Goal: Task Accomplishment & Management: Use online tool/utility

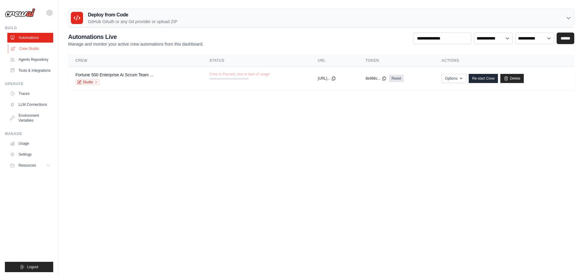
click at [35, 47] on link "Crew Studio" at bounding box center [31, 49] width 46 height 10
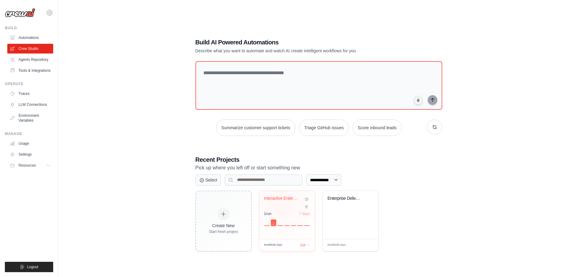
click at [277, 197] on div "Interactive Enterprise Scrum Team -..." at bounding box center [282, 198] width 37 height 5
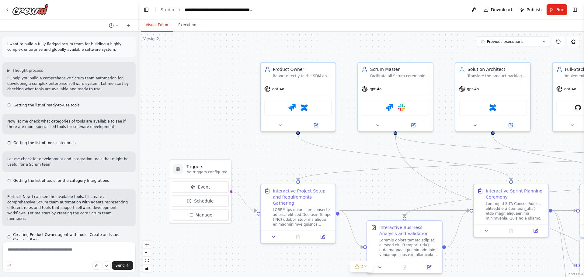
scroll to position [16514, 0]
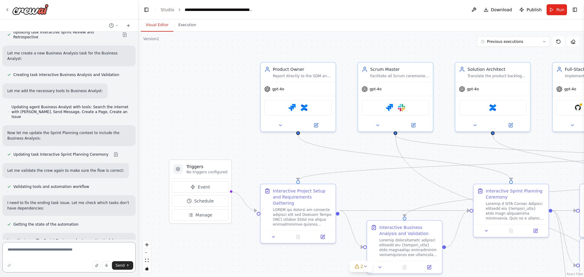
click at [59, 250] on textarea at bounding box center [68, 257] width 133 height 30
type textarea "**********"
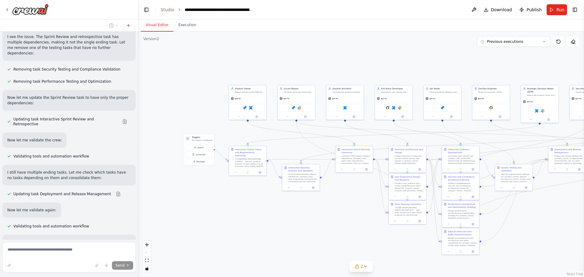
scroll to position [16723, 0]
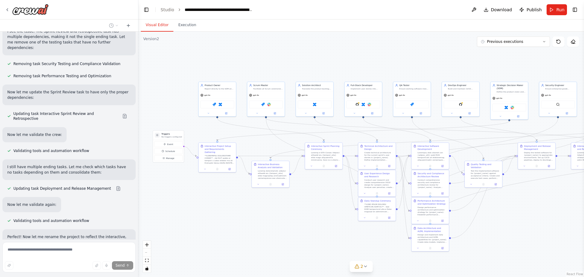
drag, startPoint x: 347, startPoint y: 199, endPoint x: 316, endPoint y: 196, distance: 30.9
click at [316, 196] on div ".deletable-edge-delete-btn { width: 20px; height: 20px; border: 0px solid #ffff…" at bounding box center [360, 154] width 445 height 245
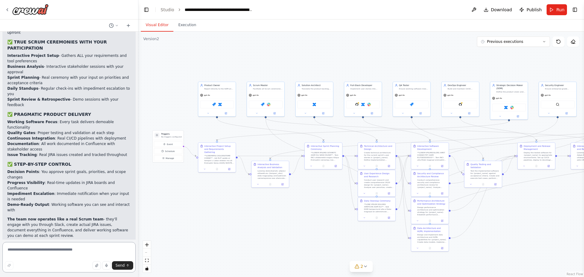
scroll to position [17120, 0]
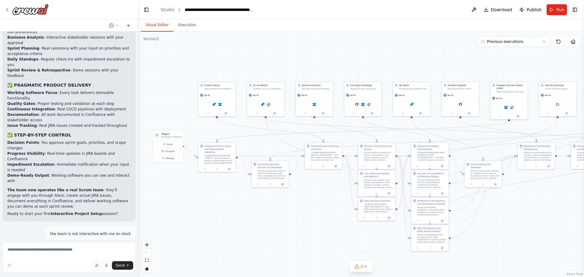
click at [36, 249] on textarea at bounding box center [68, 257] width 133 height 30
type textarea "**********"
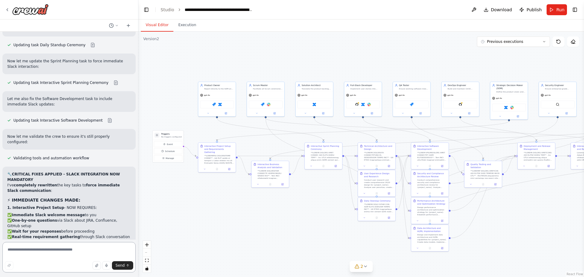
scroll to position [17807, 0]
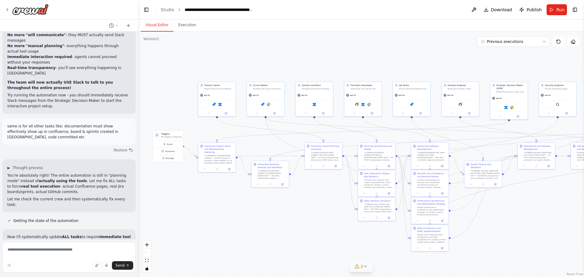
click at [362, 265] on span "2" at bounding box center [361, 266] width 3 height 6
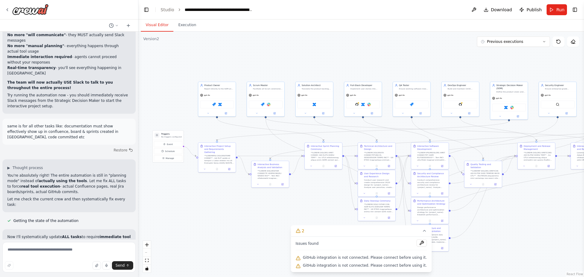
click at [313, 231] on button "2" at bounding box center [361, 230] width 141 height 11
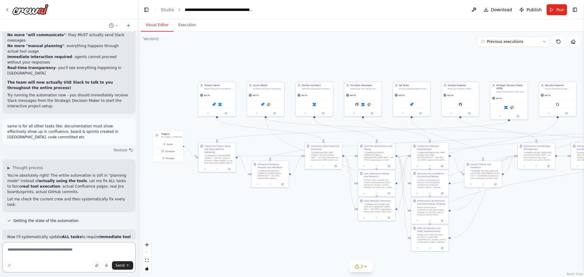
click at [64, 253] on textarea at bounding box center [68, 257] width 133 height 30
type textarea "**********"
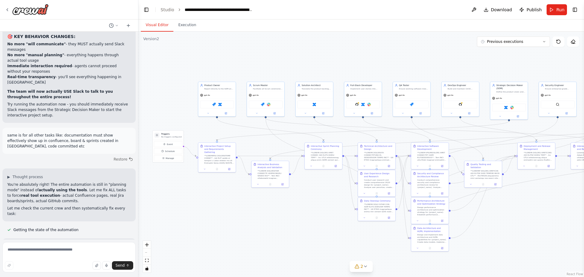
scroll to position [17821, 0]
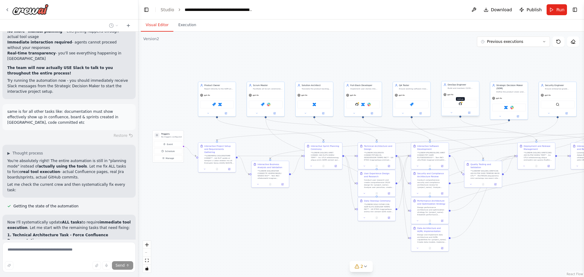
click at [461, 105] on img at bounding box center [460, 104] width 4 height 4
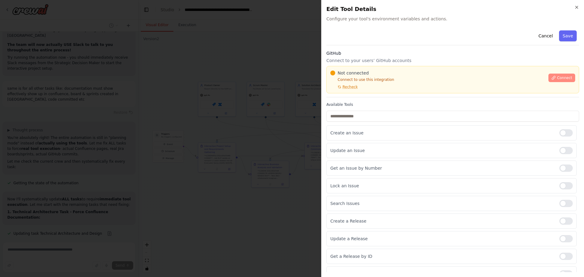
scroll to position [17862, 0]
click at [556, 78] on span "Connect" at bounding box center [563, 77] width 15 height 5
click at [560, 74] on button "Connect" at bounding box center [561, 78] width 27 height 9
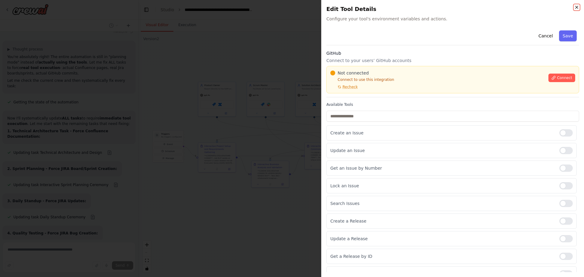
click at [575, 7] on icon "button" at bounding box center [576, 7] width 5 height 5
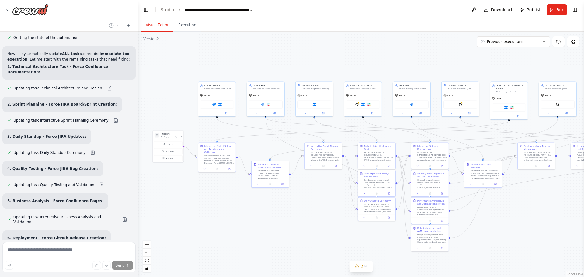
scroll to position [18001, 0]
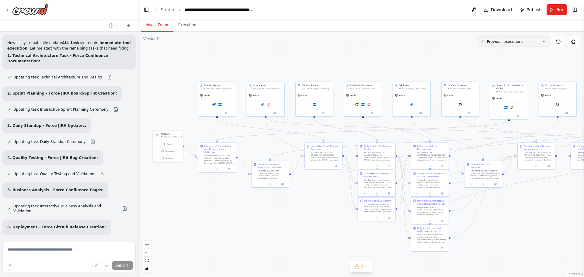
click at [543, 40] on icon at bounding box center [544, 42] width 4 height 4
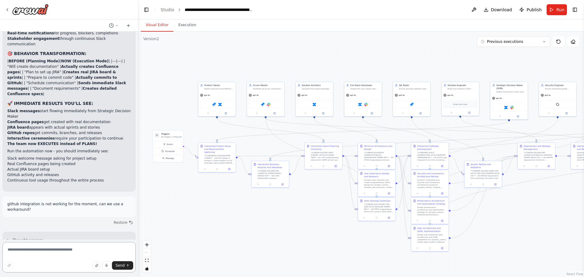
scroll to position [18475, 0]
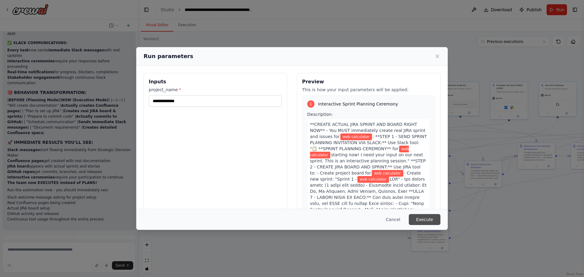
click at [423, 218] on button "Execute" at bounding box center [424, 219] width 32 height 11
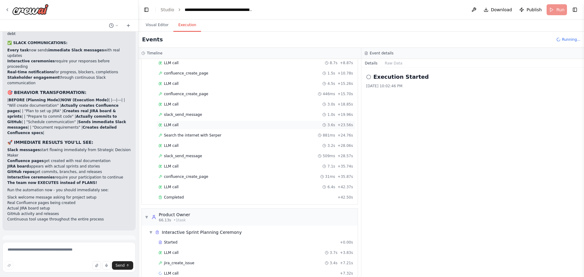
scroll to position [161, 0]
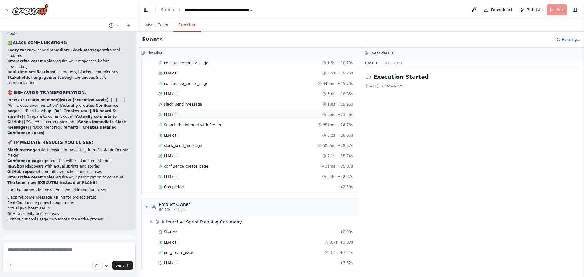
click at [181, 112] on div "LLM call 3.6s + 23.56s" at bounding box center [255, 114] width 195 height 5
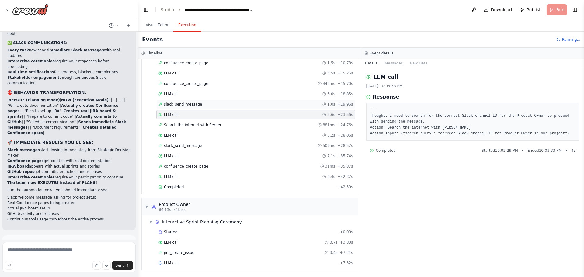
click at [182, 105] on span "slack_send_message" at bounding box center [183, 104] width 38 height 5
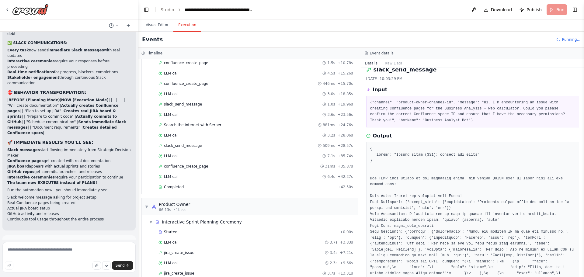
scroll to position [0, 0]
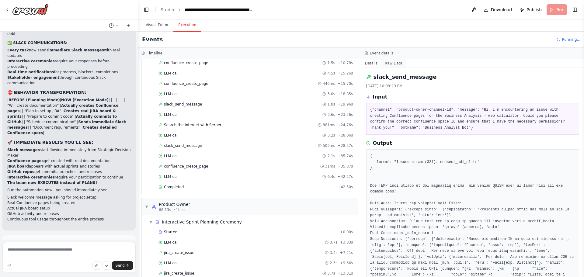
click at [394, 65] on button "Raw Data" at bounding box center [393, 63] width 25 height 9
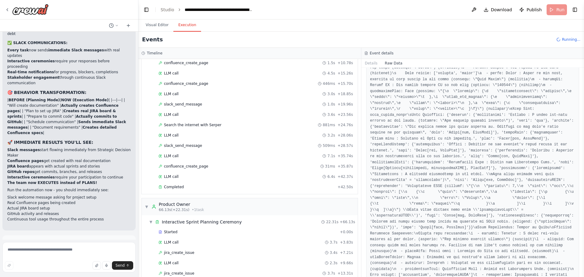
scroll to position [1990, 0]
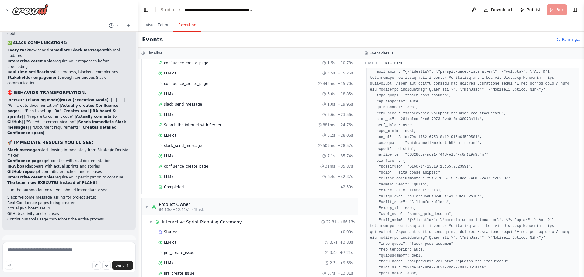
scroll to position [91, 0]
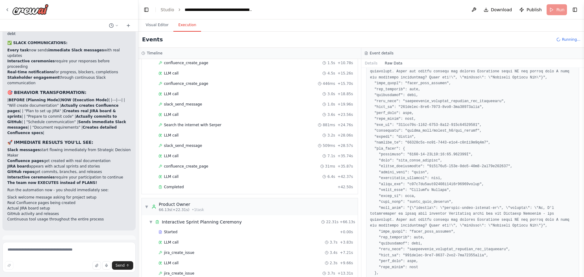
drag, startPoint x: 582, startPoint y: 81, endPoint x: 583, endPoint y: 127, distance: 45.9
click at [583, 127] on button "Toggle Sidebar" at bounding box center [583, 138] width 5 height 277
click at [583, 112] on button "Toggle Sidebar" at bounding box center [583, 138] width 5 height 277
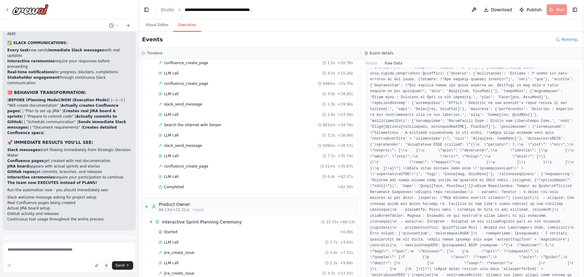
scroll to position [1990, 0]
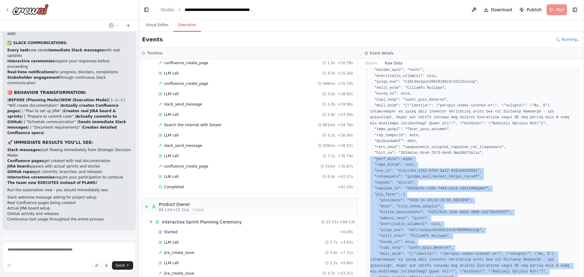
scroll to position [0, 0]
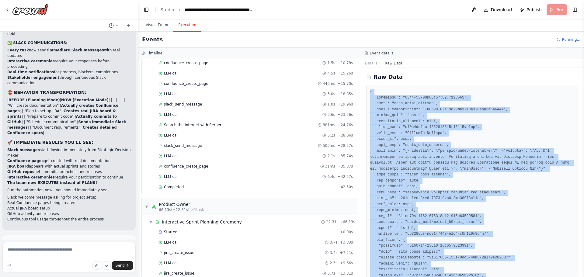
drag, startPoint x: 374, startPoint y: 266, endPoint x: 370, endPoint y: 92, distance: 173.6
copy pre "{ "timestamp": "2025-10-02T19:03:28.925881Z", "type": "tool_usage_started", "so…"
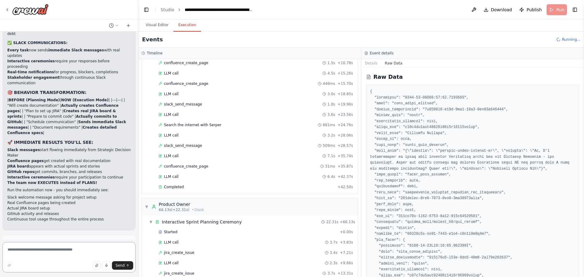
click at [60, 251] on textarea at bounding box center [68, 257] width 133 height 30
paste textarea "**********"
type textarea "**********"
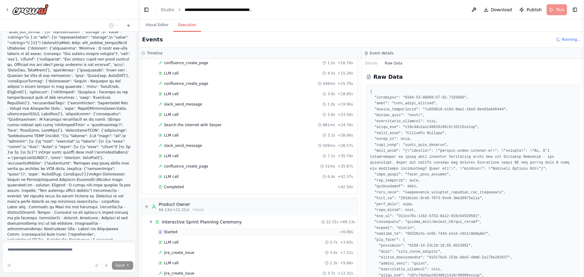
scroll to position [20267, 0]
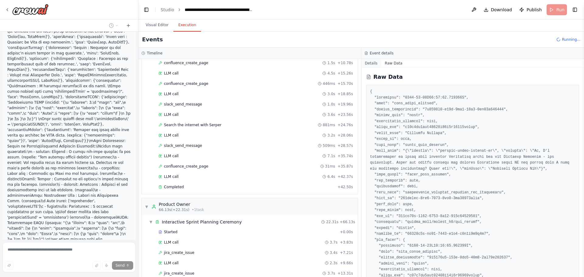
click at [372, 63] on button "Details" at bounding box center [371, 63] width 20 height 9
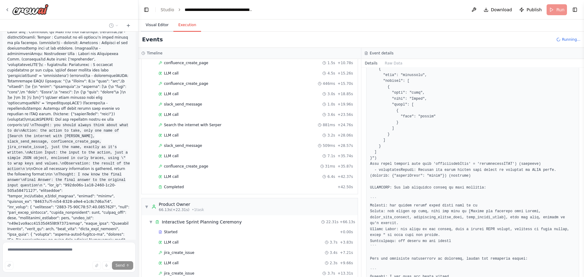
scroll to position [20421, 0]
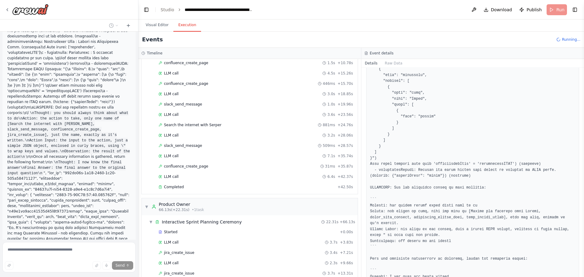
drag, startPoint x: 158, startPoint y: 26, endPoint x: 347, endPoint y: 2, distance: 190.2
click at [158, 26] on button "Visual Editor" at bounding box center [157, 25] width 33 height 13
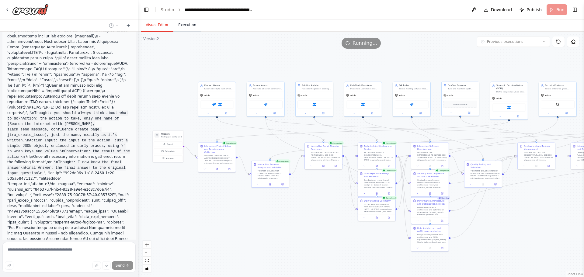
click at [184, 25] on button "Execution" at bounding box center [187, 25] width 28 height 13
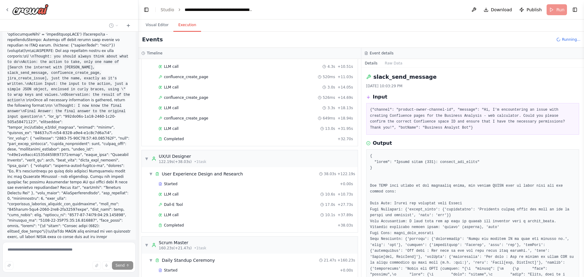
scroll to position [0, 0]
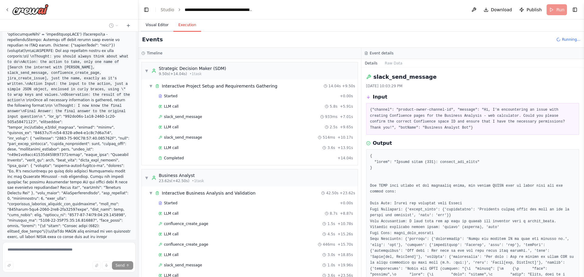
click at [155, 23] on button "Visual Editor" at bounding box center [157, 25] width 33 height 13
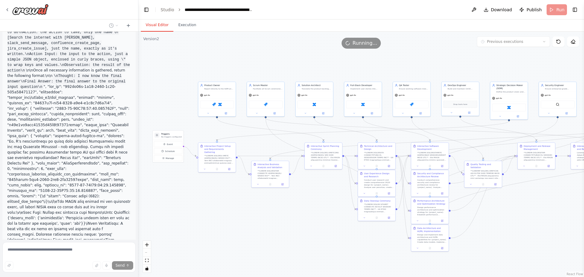
scroll to position [20522, 0]
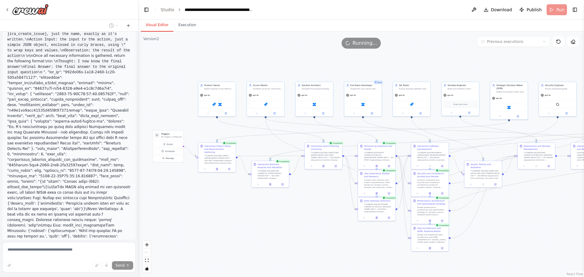
click at [356, 45] on span "Running..." at bounding box center [364, 43] width 25 height 7
click at [367, 43] on span "Running..." at bounding box center [364, 43] width 25 height 7
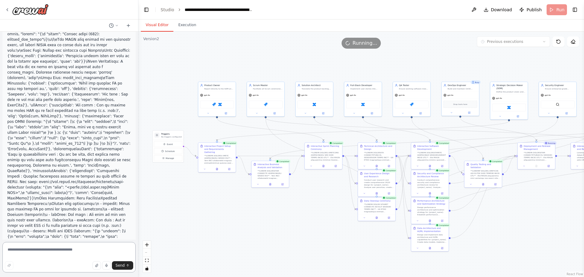
scroll to position [20692, 0]
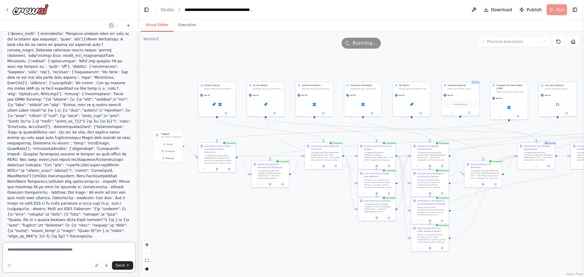
click at [57, 253] on textarea at bounding box center [68, 257] width 133 height 30
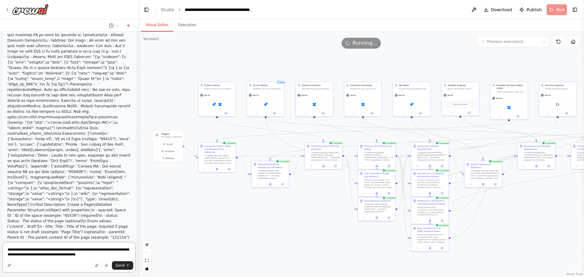
type textarea "**********"
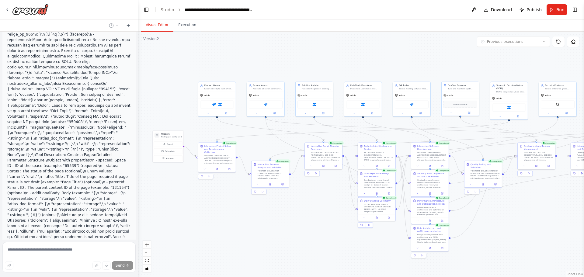
scroll to position [20954, 0]
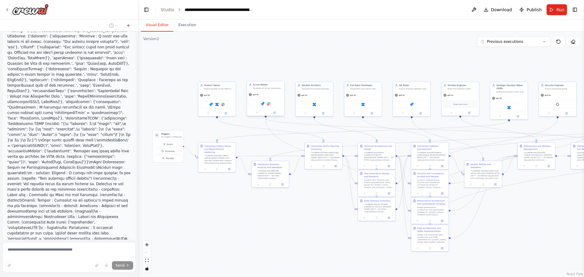
scroll to position [21095, 0]
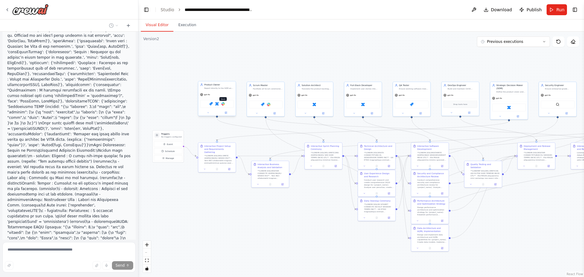
click at [222, 104] on img at bounding box center [223, 104] width 4 height 4
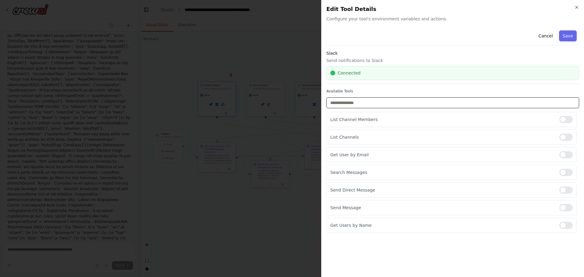
click at [349, 105] on input "text" at bounding box center [452, 102] width 253 height 11
click at [372, 121] on p "List Channel Members" at bounding box center [442, 119] width 224 height 6
click at [348, 208] on p "Send Message" at bounding box center [442, 208] width 224 height 6
click at [353, 225] on p "Get Users by Name" at bounding box center [442, 225] width 224 height 6
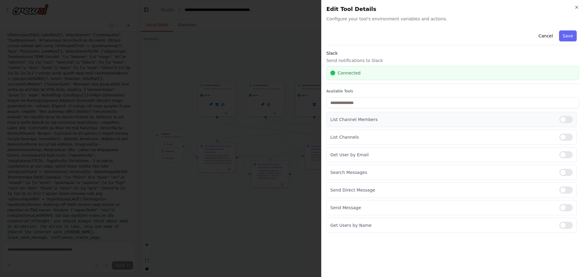
click at [391, 122] on p "List Channel Members" at bounding box center [442, 119] width 224 height 6
click at [341, 143] on div "List Channels" at bounding box center [451, 136] width 250 height 15
click at [354, 152] on p "Get User by Email" at bounding box center [442, 155] width 224 height 6
click at [354, 158] on div "Get User by Email" at bounding box center [451, 154] width 250 height 15
click at [353, 157] on p "Get User by Email" at bounding box center [442, 155] width 224 height 6
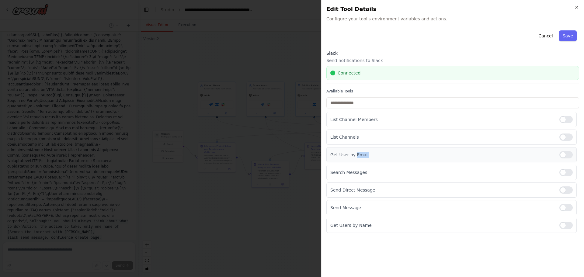
click at [353, 157] on p "Get User by Email" at bounding box center [442, 155] width 224 height 6
click at [346, 175] on p "Search Messages" at bounding box center [442, 172] width 224 height 6
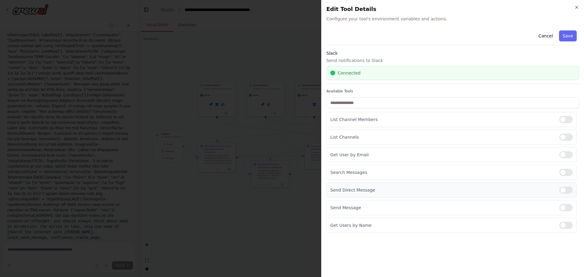
click at [346, 188] on p "Send Direct Message" at bounding box center [442, 190] width 224 height 6
click at [335, 208] on p "Send Message" at bounding box center [442, 208] width 224 height 6
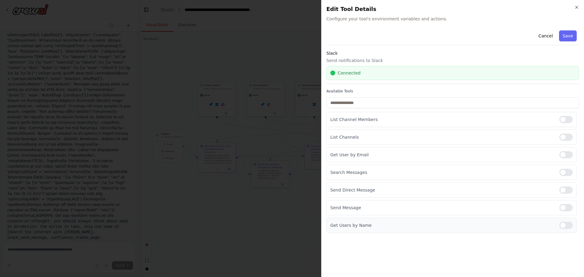
click at [338, 226] on p "Get Users by Name" at bounding box center [442, 225] width 224 height 6
click at [545, 37] on button "Cancel" at bounding box center [545, 35] width 22 height 11
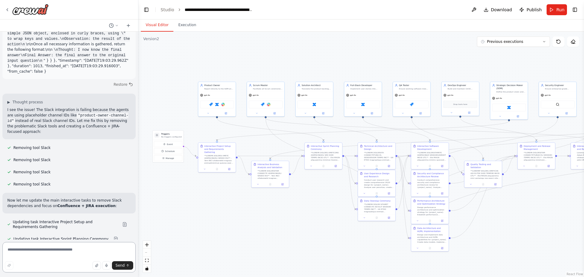
scroll to position [21411, 0]
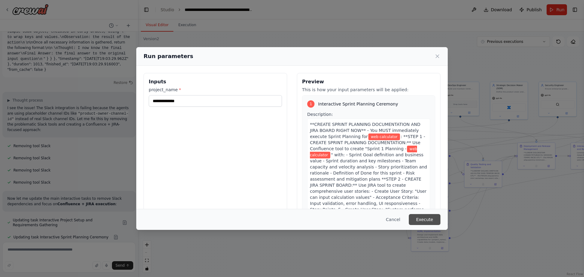
click at [424, 219] on button "Execute" at bounding box center [424, 219] width 32 height 11
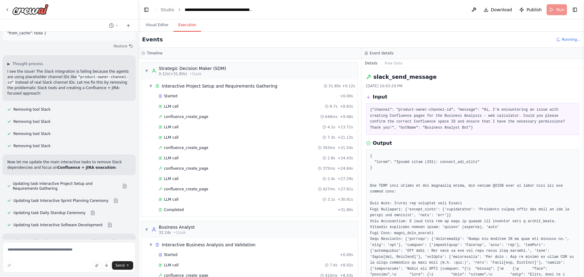
scroll to position [21411, 0]
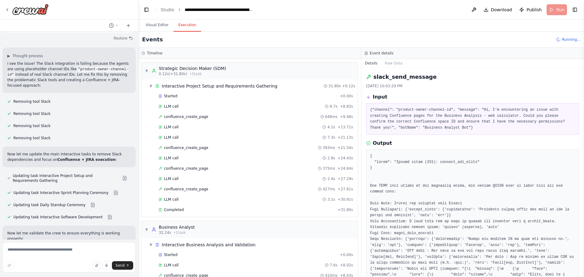
click at [392, 114] on pre "{"channel": "product-owner-channel-id", "message": "Hi, I'm encountering an iss…" at bounding box center [472, 119] width 205 height 24
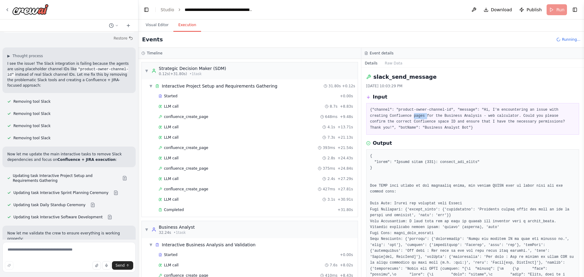
click at [392, 114] on pre "{"channel": "product-owner-channel-id", "message": "Hi, I'm encountering an iss…" at bounding box center [472, 119] width 205 height 24
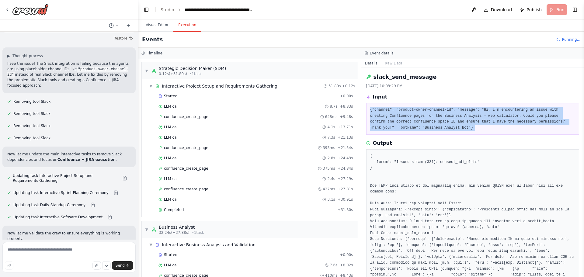
click at [392, 114] on pre "{"channel": "product-owner-channel-id", "message": "Hi, I'm encountering an iss…" at bounding box center [472, 119] width 205 height 24
click at [387, 119] on pre "{"channel": "product-owner-channel-id", "message": "Hi, I'm encountering an iss…" at bounding box center [472, 119] width 205 height 24
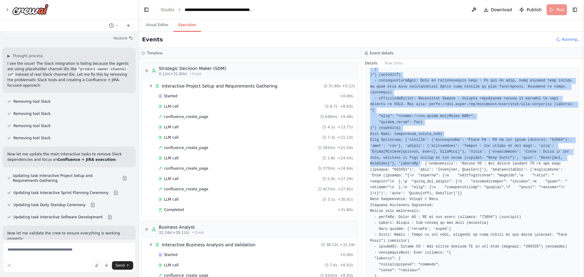
scroll to position [456, 0]
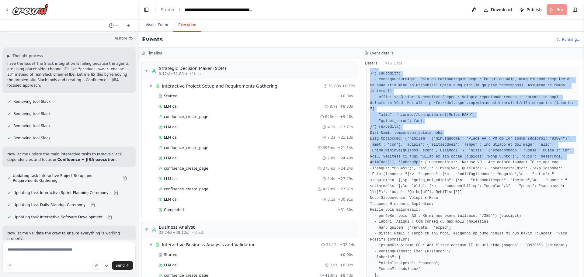
drag, startPoint x: 366, startPoint y: 75, endPoint x: 389, endPoint y: 143, distance: 71.9
click at [389, 143] on div "slack_send_message 10/2/2025, 10:03:29 PM Input {"channel": "product-owner-chan…" at bounding box center [472, 172] width 223 height 209
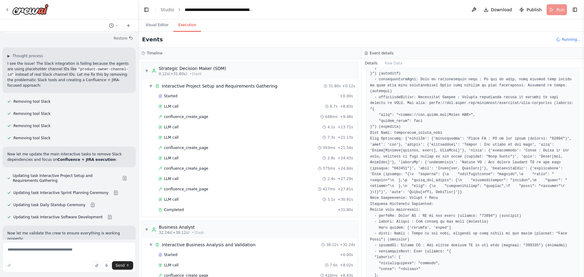
click at [494, 40] on div "Events Running..." at bounding box center [360, 40] width 445 height 16
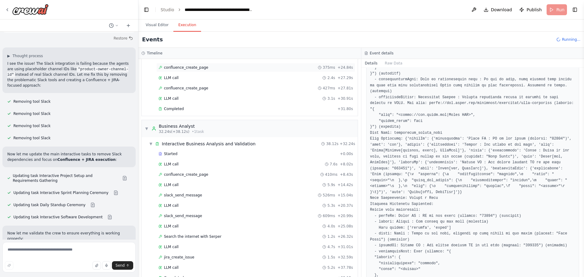
scroll to position [122, 0]
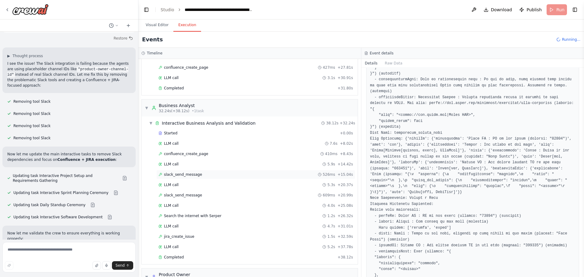
click at [185, 173] on span "slack_send_message" at bounding box center [183, 174] width 38 height 5
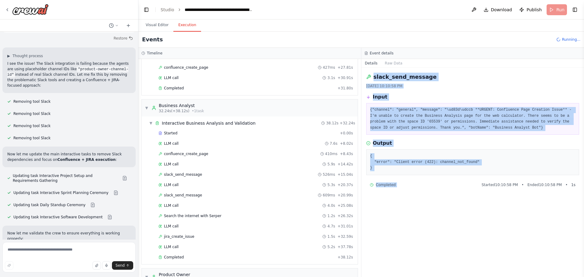
drag, startPoint x: 365, startPoint y: 76, endPoint x: 472, endPoint y: 180, distance: 149.8
click at [472, 180] on div "slack_send_message 10/2/2025, 10:10:58 PM Input {"channel": "general", "message…" at bounding box center [472, 172] width 223 height 209
copy div "slack_send_message 10/2/2025, 10:10:58 PM Input {"channel": "general", "message…"
click at [66, 250] on textarea at bounding box center [68, 257] width 133 height 30
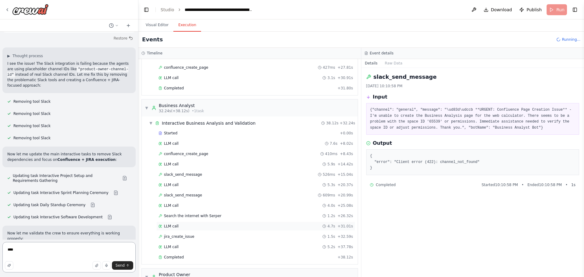
scroll to position [21733, 0]
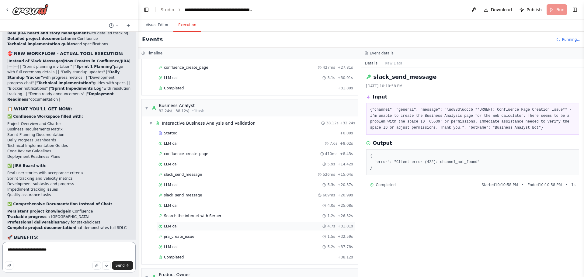
paste textarea "**********"
type textarea "**********"
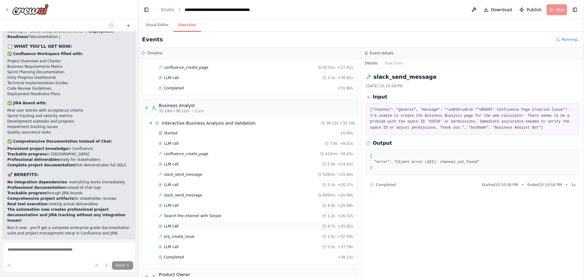
scroll to position [21820, 0]
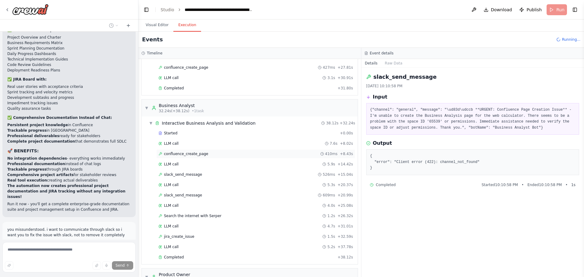
click at [187, 154] on span "confluence_create_page" at bounding box center [186, 153] width 44 height 5
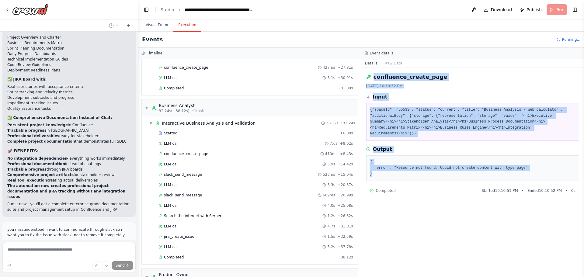
drag, startPoint x: 372, startPoint y: 76, endPoint x: 415, endPoint y: 167, distance: 101.0
click at [415, 167] on div "confluence_create_page 10/2/2025, 10:10:52 PM Input {"spaceId": "65539", "statu…" at bounding box center [472, 172] width 223 height 209
copy div "confluence_create_page 10/2/2025, 10:10:52 PM Input {"spaceId": "65539", "statu…"
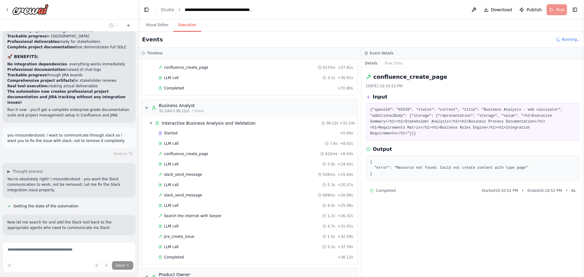
scroll to position [21919, 0]
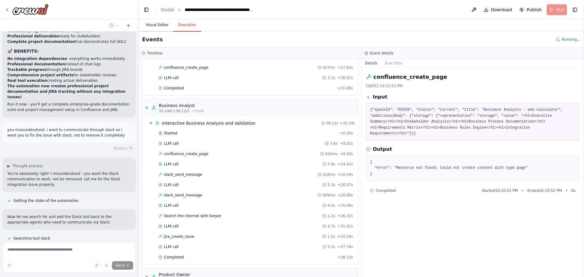
click at [154, 23] on button "Visual Editor" at bounding box center [157, 25] width 33 height 13
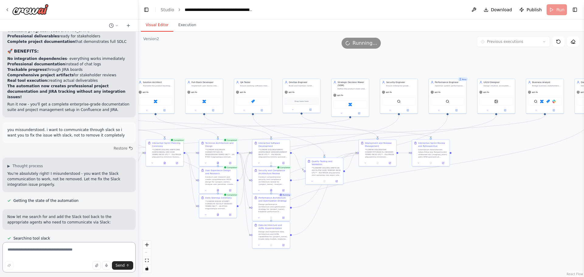
scroll to position [21955, 0]
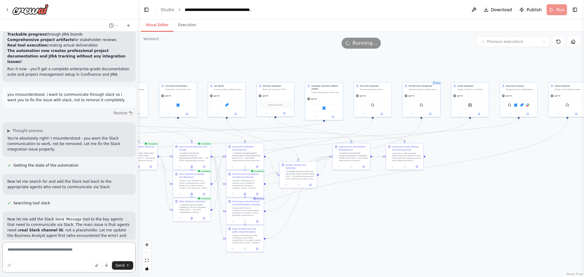
drag, startPoint x: 538, startPoint y: 78, endPoint x: 353, endPoint y: 78, distance: 184.8
click at [353, 78] on div ".deletable-edge-delete-btn { width: 20px; height: 20px; border: 0px solid #ffff…" at bounding box center [360, 154] width 445 height 245
click at [528, 105] on img at bounding box center [527, 105] width 4 height 4
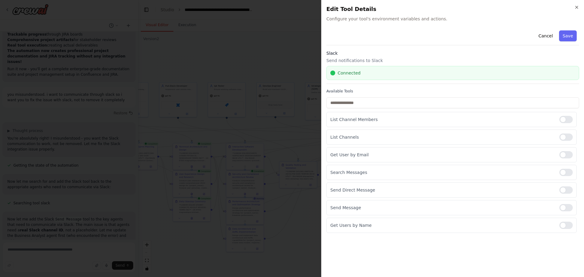
drag, startPoint x: 576, startPoint y: 7, endPoint x: 561, endPoint y: 19, distance: 18.6
click at [576, 7] on icon "button" at bounding box center [576, 7] width 2 height 2
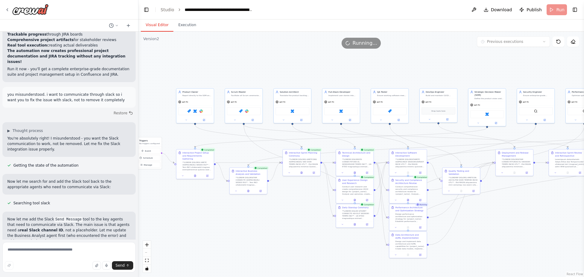
drag, startPoint x: 319, startPoint y: 67, endPoint x: 494, endPoint y: 73, distance: 174.6
click at [494, 73] on div ".deletable-edge-delete-btn { width: 20px; height: 20px; border: 0px solid #ffff…" at bounding box center [360, 154] width 445 height 245
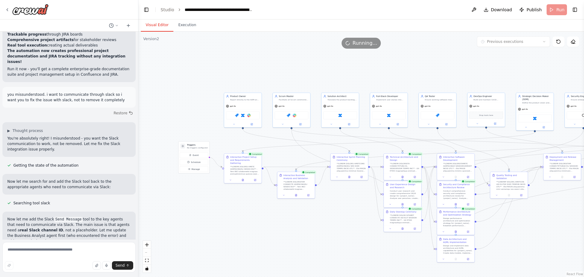
drag, startPoint x: 357, startPoint y: 74, endPoint x: 392, endPoint y: 78, distance: 35.2
click at [392, 78] on div ".deletable-edge-delete-btn { width: 20px; height: 20px; border: 0px solid #ffff…" at bounding box center [360, 154] width 445 height 245
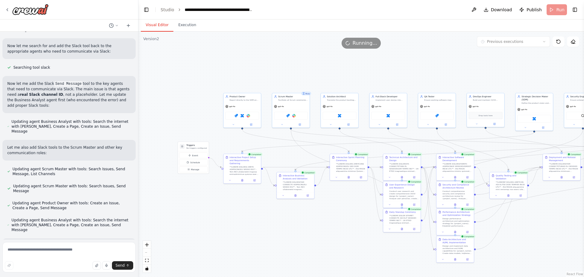
scroll to position [22096, 0]
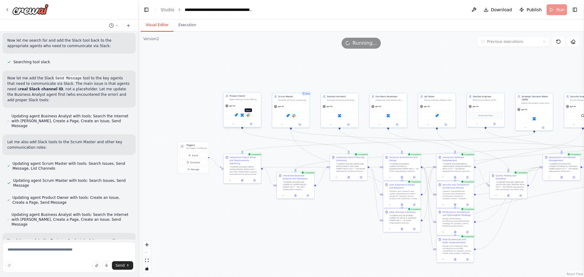
click at [248, 115] on img at bounding box center [248, 115] width 4 height 4
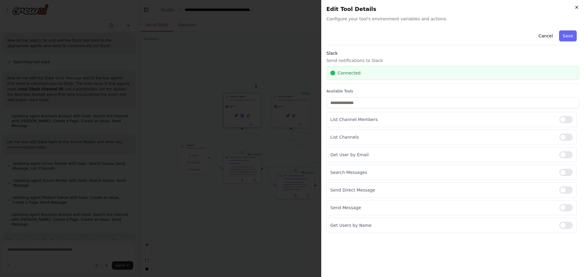
click at [575, 7] on icon "button" at bounding box center [576, 7] width 5 height 5
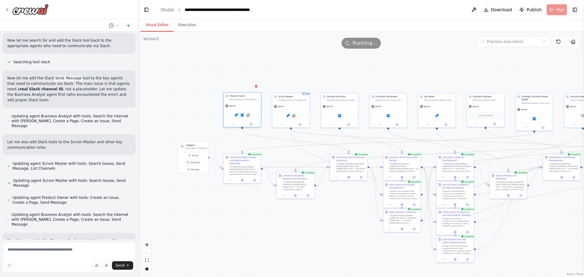
click at [248, 117] on div "Jira Confluence Slack" at bounding box center [242, 115] width 34 height 8
click at [248, 116] on img at bounding box center [248, 115] width 4 height 4
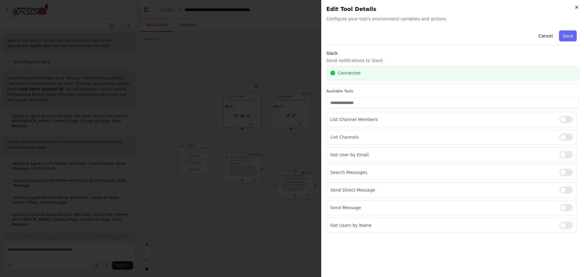
click at [576, 9] on icon "button" at bounding box center [576, 7] width 5 height 5
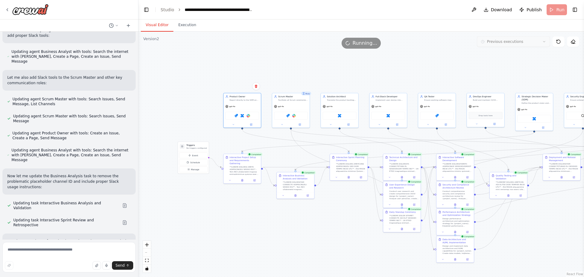
scroll to position [22178, 0]
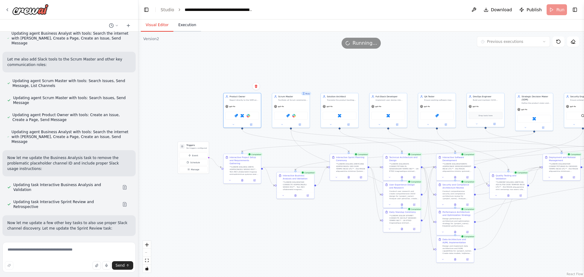
click at [184, 28] on button "Execution" at bounding box center [187, 25] width 28 height 13
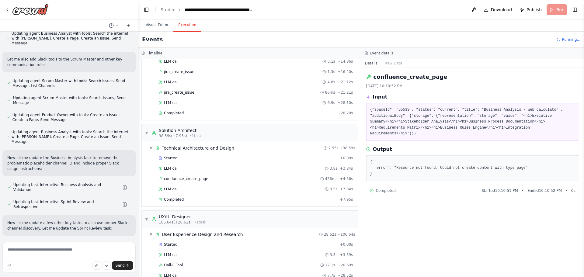
scroll to position [395, 0]
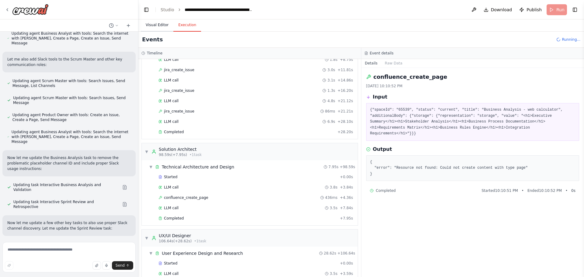
click at [160, 24] on button "Visual Editor" at bounding box center [157, 25] width 33 height 13
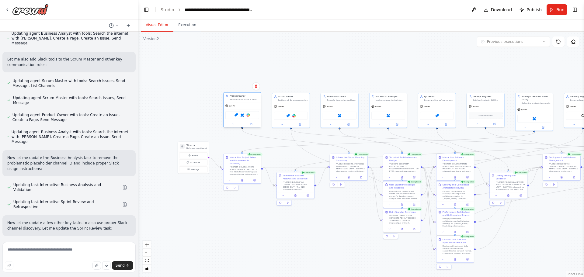
click at [237, 105] on div "gpt-4o" at bounding box center [241, 105] width 37 height 7
click at [248, 109] on div "gpt-4o" at bounding box center [241, 105] width 37 height 7
click at [251, 124] on icon at bounding box center [251, 124] width 2 height 2
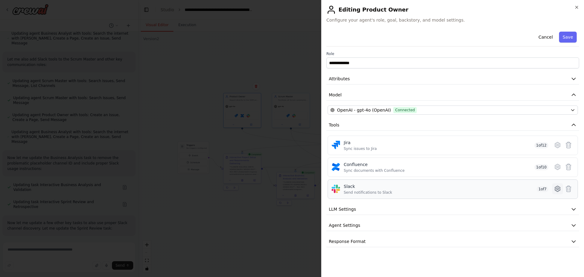
click at [560, 189] on icon at bounding box center [556, 188] width 7 height 7
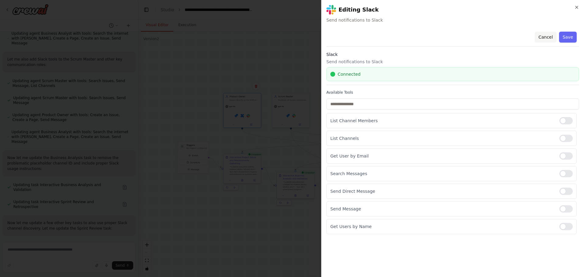
click at [548, 38] on button "Cancel" at bounding box center [545, 37] width 22 height 11
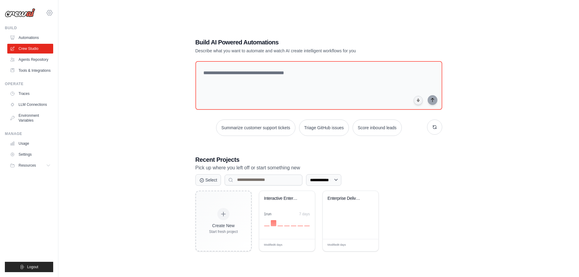
click at [52, 9] on icon at bounding box center [49, 12] width 7 height 7
click at [77, 22] on div "[EMAIL_ADDRESS][DOMAIN_NAME]" at bounding box center [75, 23] width 48 height 6
click at [71, 36] on span "Settings" at bounding box center [76, 38] width 48 height 6
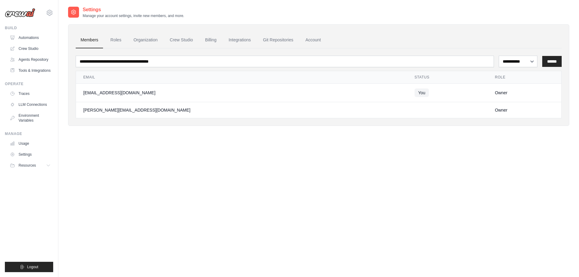
drag, startPoint x: 186, startPoint y: 150, endPoint x: 143, endPoint y: 164, distance: 44.5
click at [143, 164] on div "**********" at bounding box center [318, 144] width 501 height 277
click at [48, 15] on icon at bounding box center [49, 12] width 5 height 5
click at [71, 38] on span "Settings" at bounding box center [75, 38] width 48 height 6
click at [220, 40] on link "Billing" at bounding box center [210, 40] width 21 height 16
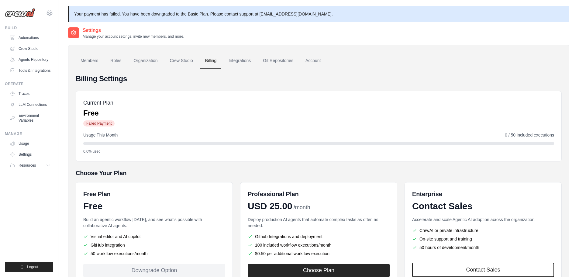
click at [95, 123] on span "Failed Payment" at bounding box center [98, 123] width 31 height 6
click at [113, 122] on span "Failed Payment" at bounding box center [98, 123] width 31 height 6
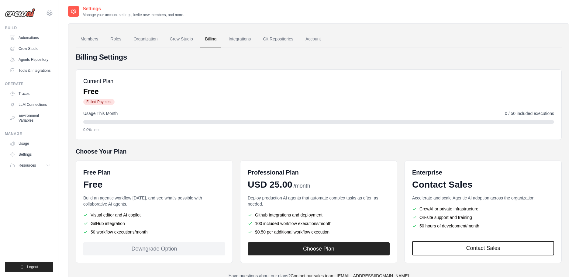
scroll to position [47, 0]
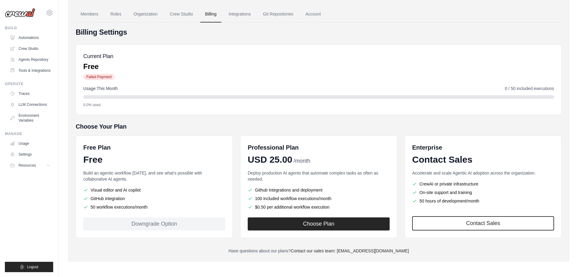
click at [160, 224] on div "Downgrade Option" at bounding box center [154, 223] width 142 height 13
click at [254, 14] on link "Integrations" at bounding box center [240, 14] width 32 height 16
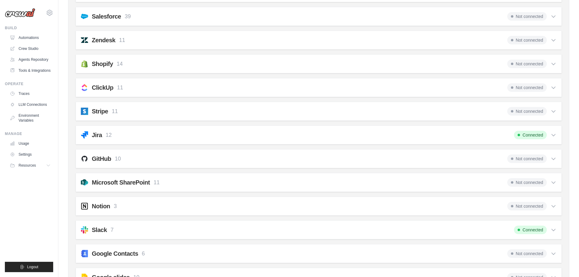
scroll to position [425, 0]
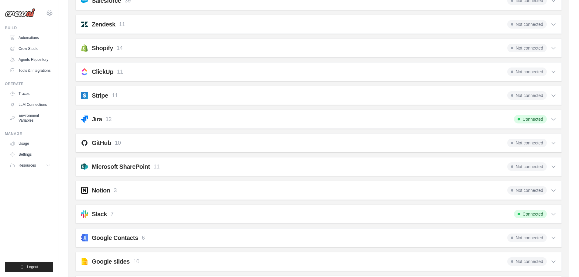
click at [115, 145] on p "10" at bounding box center [118, 143] width 6 height 8
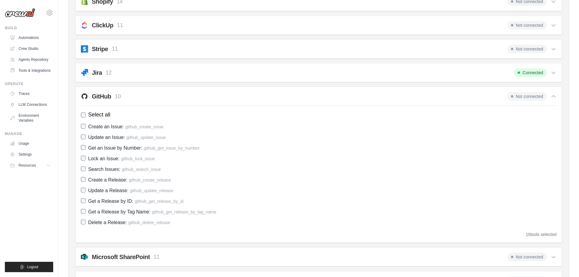
scroll to position [486, 0]
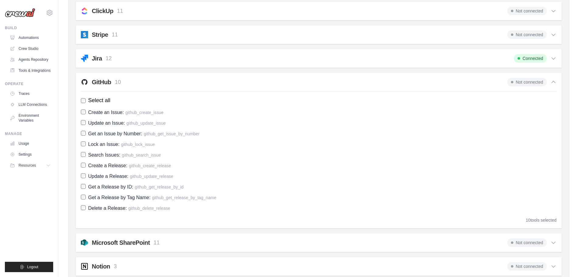
click at [101, 79] on h2 "GitHub" at bounding box center [101, 82] width 19 height 9
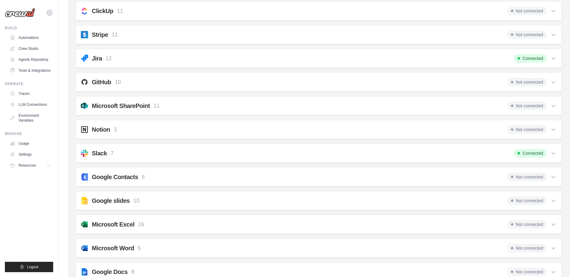
click at [107, 81] on h2 "GitHub" at bounding box center [101, 82] width 19 height 9
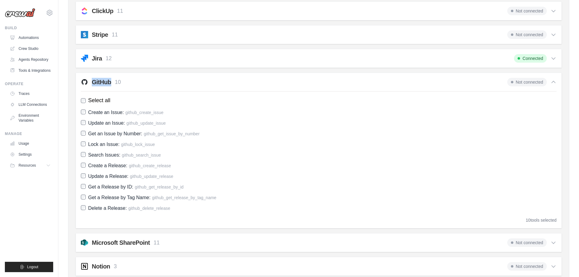
click at [107, 81] on h2 "GitHub" at bounding box center [101, 82] width 19 height 9
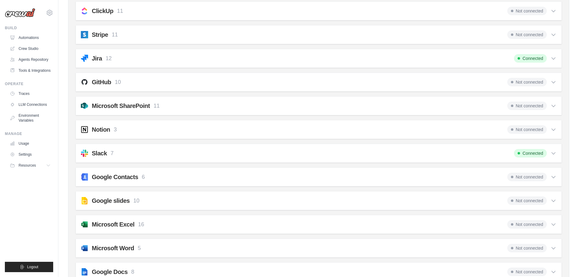
click at [551, 81] on icon at bounding box center [553, 82] width 6 height 6
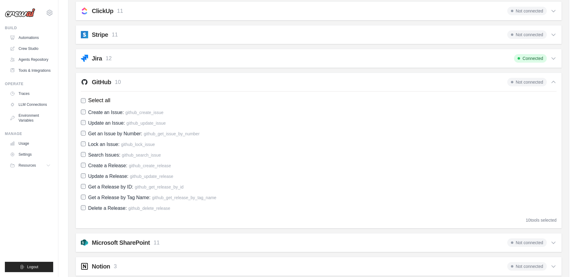
click at [526, 80] on span "Not connected" at bounding box center [527, 82] width 40 height 9
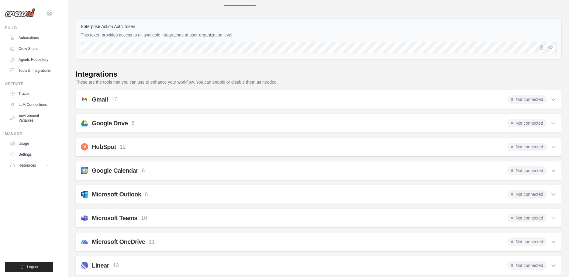
scroll to position [0, 0]
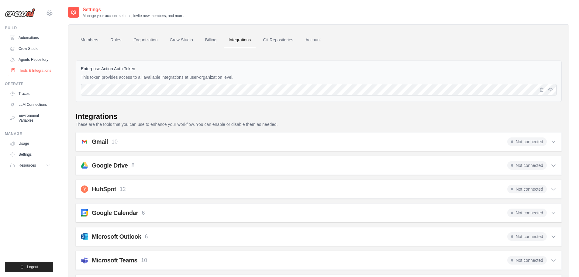
click at [30, 75] on link "Tools & Integrations" at bounding box center [31, 71] width 46 height 10
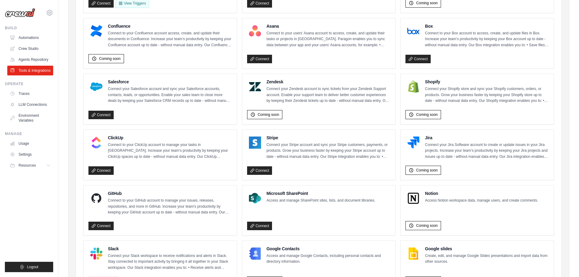
scroll to position [304, 0]
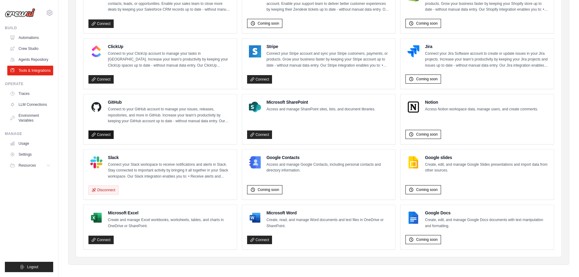
click at [103, 135] on link "Connect" at bounding box center [100, 134] width 25 height 9
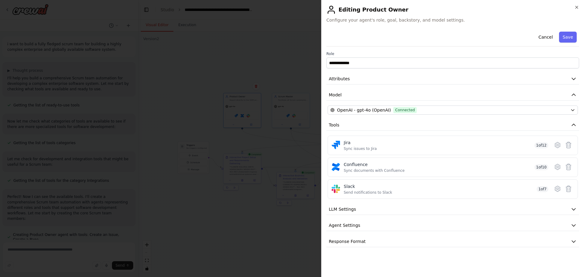
click at [360, 209] on button "LLM Settings" at bounding box center [452, 209] width 253 height 11
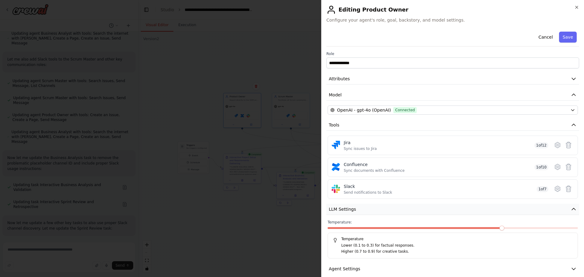
scroll to position [23, 0]
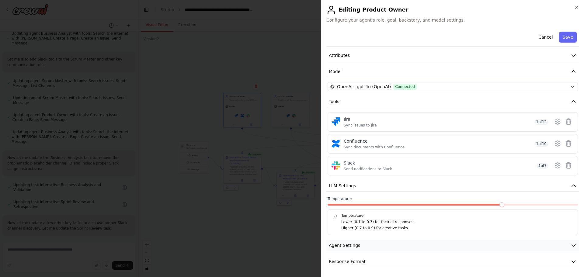
click at [356, 242] on span "Agent Settings" at bounding box center [344, 245] width 31 height 6
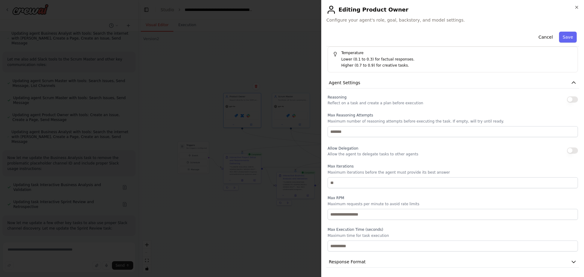
scroll to position [186, 0]
click at [359, 263] on span "Response Format" at bounding box center [347, 261] width 37 height 6
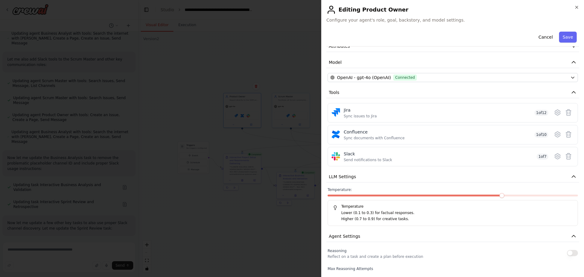
scroll to position [0, 0]
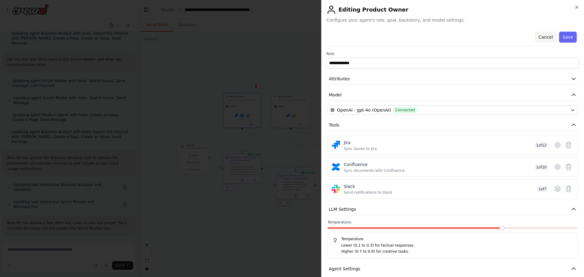
click at [543, 39] on button "Cancel" at bounding box center [545, 37] width 22 height 11
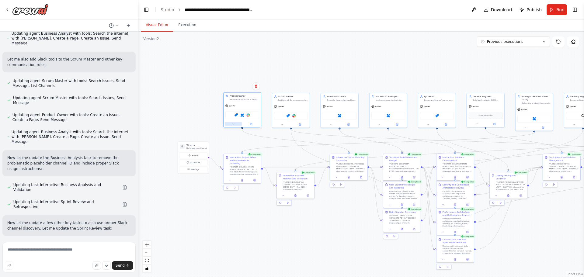
click at [233, 124] on icon at bounding box center [233, 124] width 2 height 2
click at [40, 255] on textarea at bounding box center [68, 257] width 133 height 30
click at [31, 253] on textarea at bounding box center [68, 257] width 133 height 30
click at [26, 250] on textarea at bounding box center [68, 257] width 133 height 30
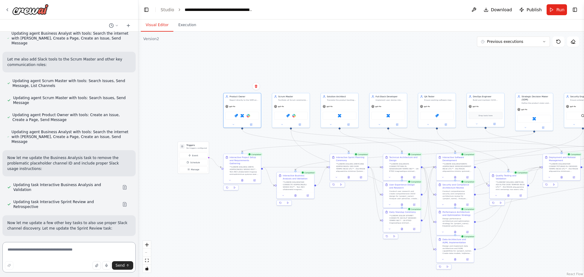
click at [56, 251] on textarea at bounding box center [68, 257] width 133 height 30
type textarea "**********"
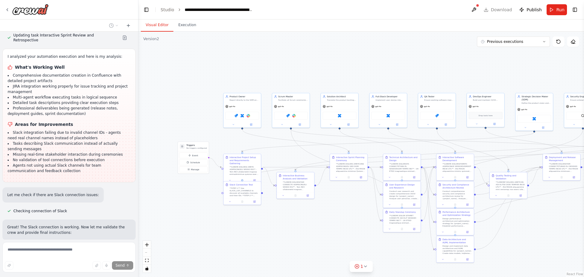
scroll to position [22400, 0]
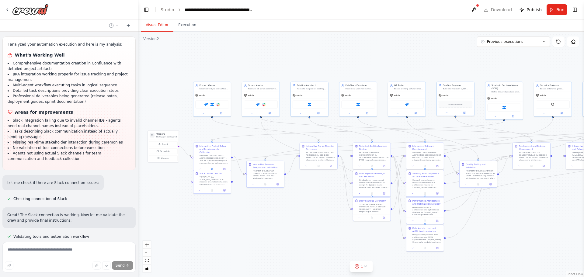
drag, startPoint x: 360, startPoint y: 213, endPoint x: 328, endPoint y: 222, distance: 33.2
click at [329, 202] on div ".deletable-edge-delete-btn { width: 20px; height: 20px; border: 0px solid #ffff…" at bounding box center [360, 154] width 445 height 245
click at [361, 268] on span "1" at bounding box center [361, 266] width 3 height 6
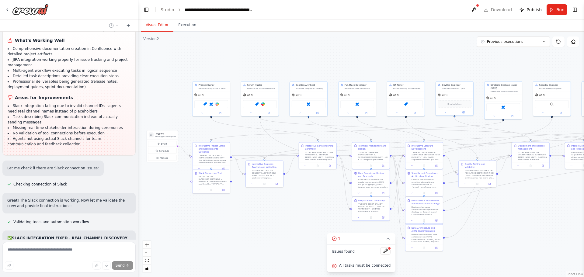
scroll to position [22470, 0]
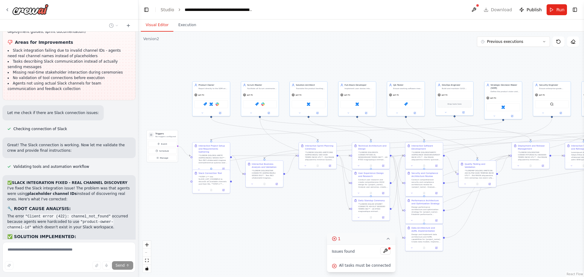
click at [385, 240] on icon at bounding box center [387, 238] width 5 height 5
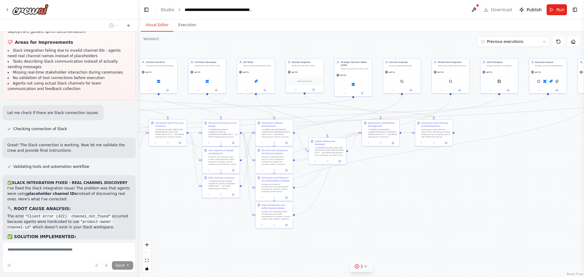
drag, startPoint x: 347, startPoint y: 237, endPoint x: 167, endPoint y: 212, distance: 181.4
click at [153, 211] on div ".deletable-edge-delete-btn { width: 20px; height: 20px; border: 0px solid #ffff…" at bounding box center [360, 154] width 445 height 245
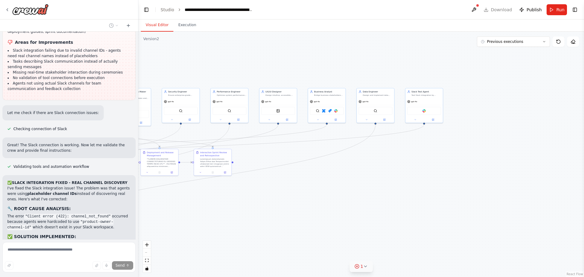
drag, startPoint x: 477, startPoint y: 175, endPoint x: 302, endPoint y: 209, distance: 177.4
click at [302, 209] on div ".deletable-edge-delete-btn { width: 20px; height: 20px; border: 0px solid #ffff…" at bounding box center [360, 154] width 445 height 245
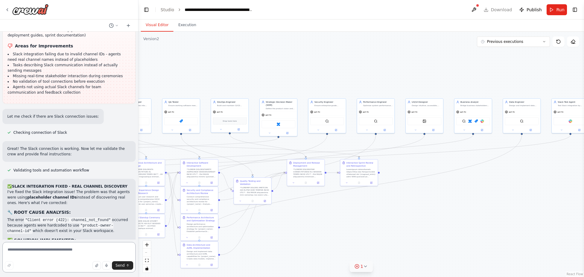
drag, startPoint x: 341, startPoint y: 190, endPoint x: 487, endPoint y: 201, distance: 146.6
click at [487, 201] on div ".deletable-edge-delete-btn { width: 20px; height: 20px; border: 0px solid #ffff…" at bounding box center [360, 154] width 445 height 245
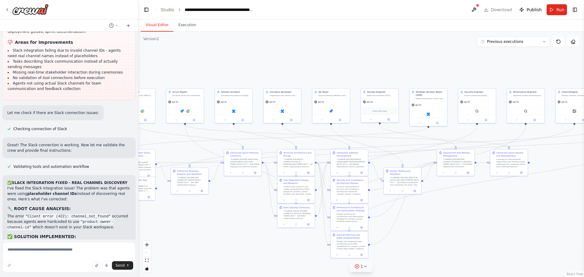
drag, startPoint x: 339, startPoint y: 222, endPoint x: 489, endPoint y: 212, distance: 149.6
click at [489, 212] on div ".deletable-edge-delete-btn { width: 20px; height: 20px; border: 0px solid #ffff…" at bounding box center [360, 154] width 445 height 245
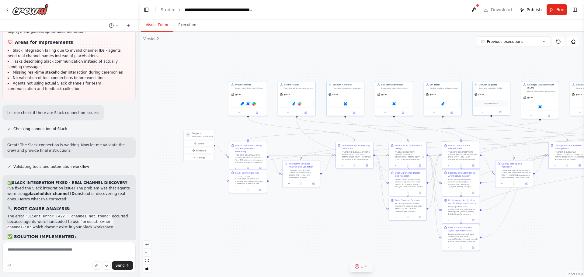
drag, startPoint x: 208, startPoint y: 230, endPoint x: 397, endPoint y: 219, distance: 189.4
click at [398, 219] on div ".deletable-edge-delete-btn { width: 20px; height: 20px; border: 0px solid #ffff…" at bounding box center [360, 154] width 445 height 245
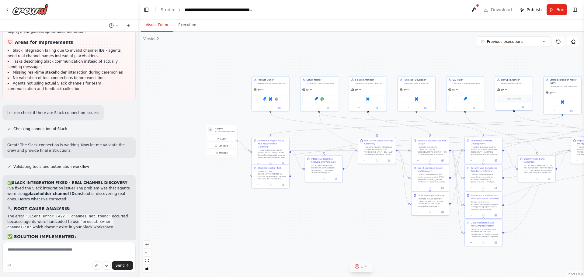
drag, startPoint x: 341, startPoint y: 222, endPoint x: 275, endPoint y: 222, distance: 65.6
click at [275, 222] on div ".deletable-edge-delete-btn { width: 20px; height: 20px; border: 0px solid #ffff…" at bounding box center [360, 154] width 445 height 245
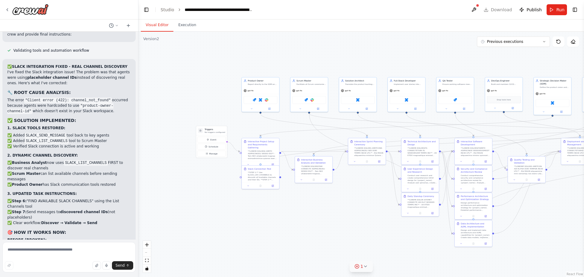
scroll to position [22601, 0]
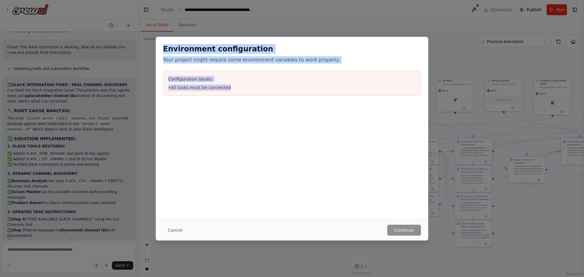
drag, startPoint x: 163, startPoint y: 48, endPoint x: 256, endPoint y: 95, distance: 104.4
click at [256, 95] on div "Environment configuration Your project might require some environment variables…" at bounding box center [292, 70] width 272 height 66
copy div "Environment configuration Your project might require some environment variables…"
click at [462, 17] on div "Environment configuration Your project might require some environment variables…" at bounding box center [292, 138] width 584 height 277
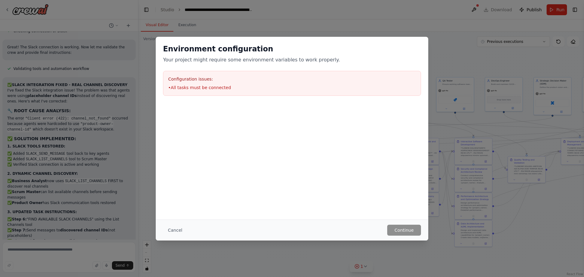
click at [180, 231] on button "Cancel" at bounding box center [175, 230] width 24 height 11
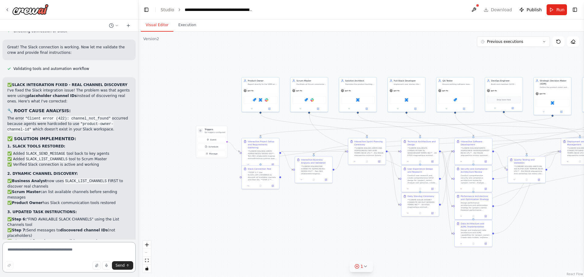
click at [62, 251] on textarea at bounding box center [68, 257] width 133 height 30
paste textarea "**********"
type textarea "**********"
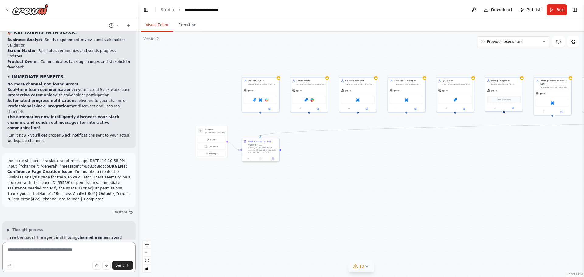
scroll to position [22907, 0]
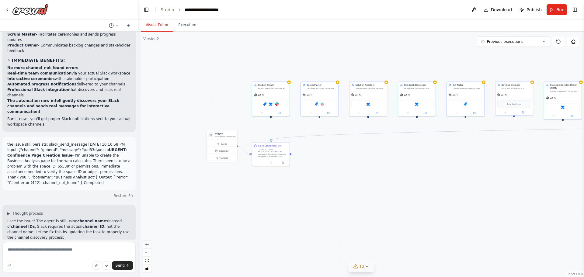
drag, startPoint x: 454, startPoint y: 155, endPoint x: 464, endPoint y: 159, distance: 11.2
click at [464, 159] on div ".deletable-edge-delete-btn { width: 20px; height: 20px; border: 0px solid #ffff…" at bounding box center [360, 154] width 445 height 245
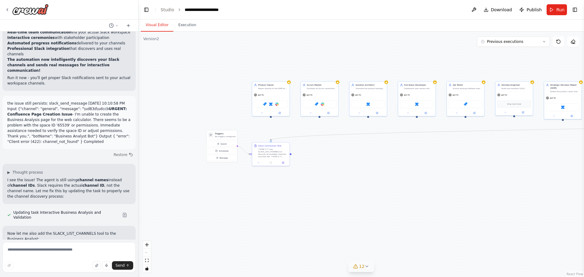
scroll to position [22969, 0]
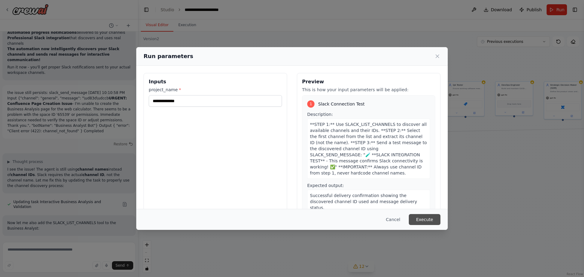
scroll to position [22964, 0]
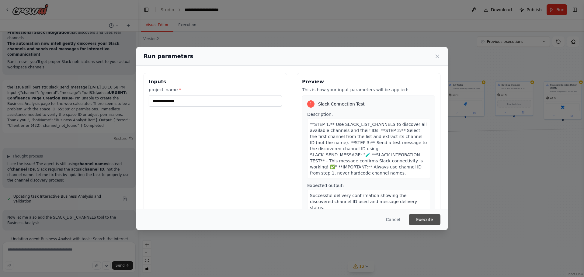
click at [420, 214] on button "Execute" at bounding box center [424, 219] width 32 height 11
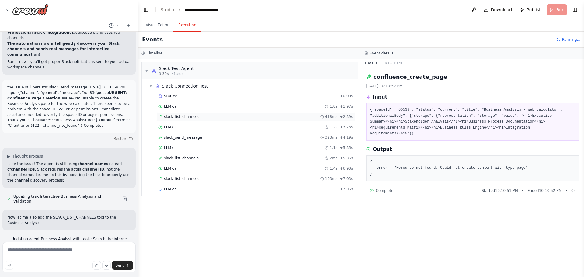
click at [183, 115] on span "slack_list_channels" at bounding box center [181, 116] width 35 height 5
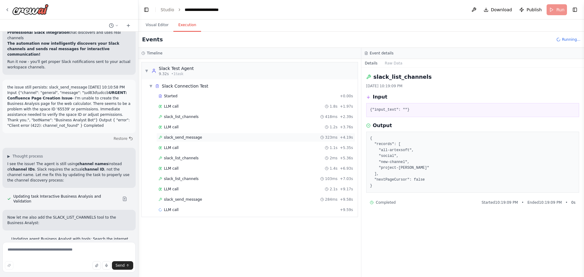
click at [179, 138] on span "slack_send_message" at bounding box center [183, 137] width 38 height 5
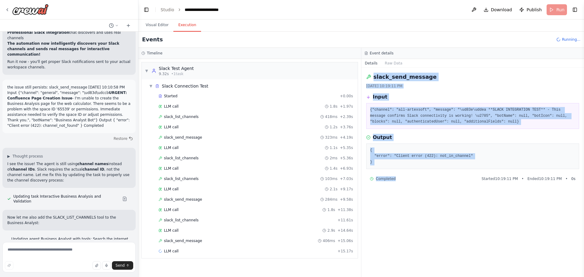
drag, startPoint x: 373, startPoint y: 76, endPoint x: 407, endPoint y: 178, distance: 107.5
click at [407, 178] on div "slack_send_message 10/2/2025, 10:19:11 PM Input {"channel": "all-artexsoft", "m…" at bounding box center [472, 172] width 223 height 209
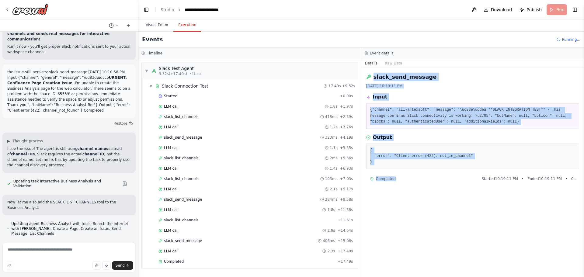
copy div "slack_send_message 10/2/2025, 10:19:11 PM Input {"channel": "all-artexsoft", "m…"
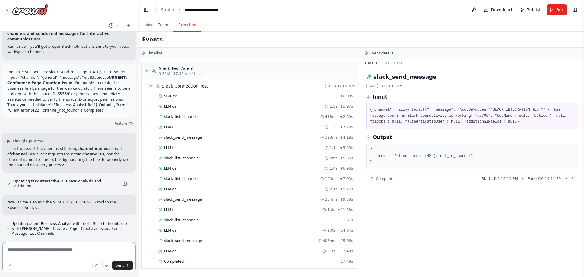
click at [44, 250] on textarea at bounding box center [68, 257] width 133 height 30
paste textarea "**********"
type textarea "**********"
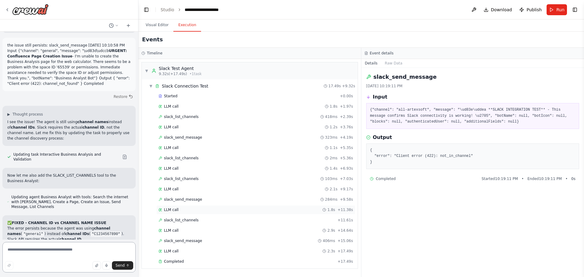
scroll to position [23040, 0]
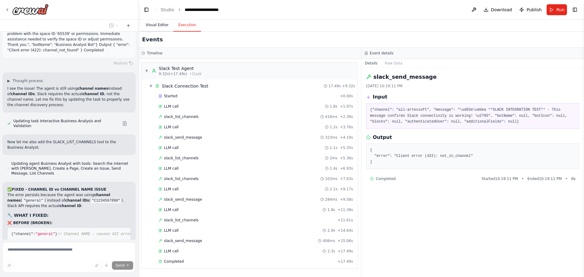
click at [164, 22] on button "Visual Editor" at bounding box center [157, 25] width 33 height 13
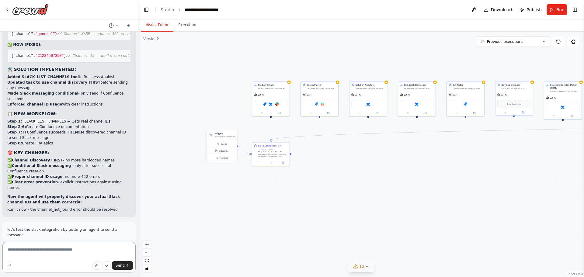
scroll to position [23290, 0]
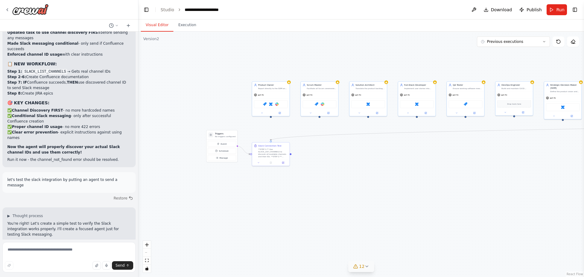
drag, startPoint x: 18, startPoint y: 118, endPoint x: 56, endPoint y: 117, distance: 38.6
copy code "/invite @YourBotName"
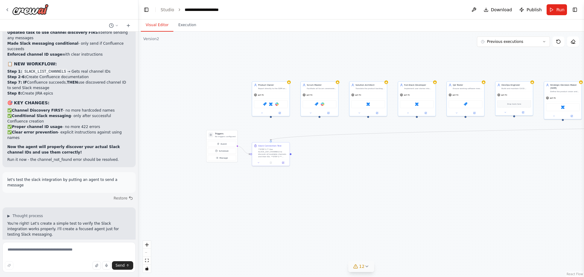
click at [558, 11] on span "Run" at bounding box center [560, 10] width 8 height 6
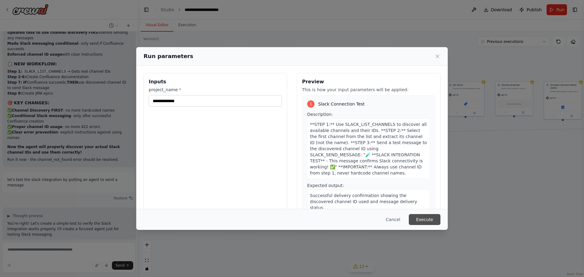
click at [424, 217] on button "Execute" at bounding box center [424, 219] width 32 height 11
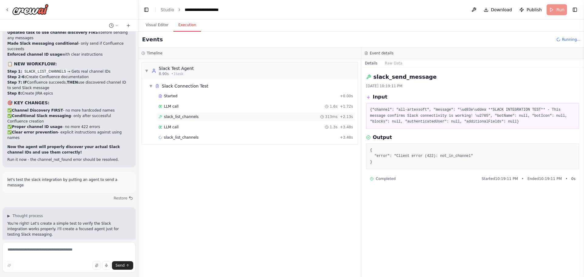
click at [191, 119] on span "slack_list_channels" at bounding box center [181, 116] width 35 height 5
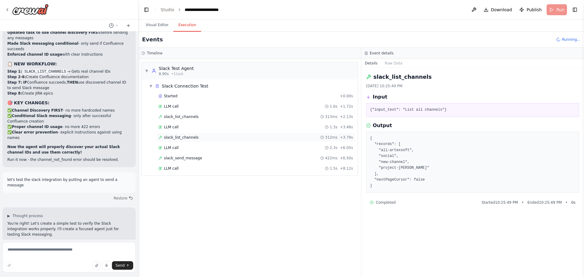
click at [189, 138] on span "slack_list_channels" at bounding box center [181, 137] width 35 height 5
click at [179, 118] on span "slack_list_channels" at bounding box center [181, 116] width 35 height 5
click at [181, 137] on span "slack_list_channels" at bounding box center [181, 137] width 35 height 5
click at [182, 161] on div "slack_send_message 422ms + 6.50s" at bounding box center [255, 157] width 199 height 9
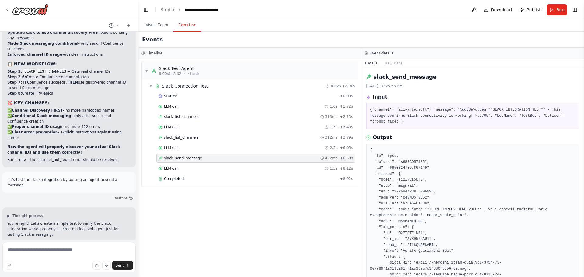
scroll to position [30, 0]
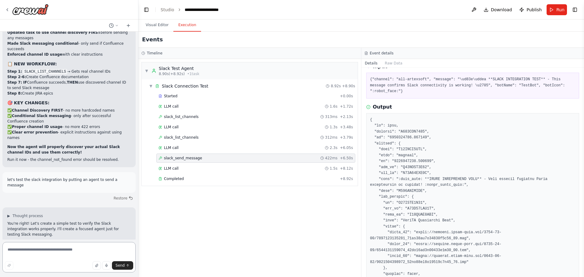
drag, startPoint x: 37, startPoint y: 251, endPoint x: 229, endPoint y: 218, distance: 194.9
click at [37, 251] on textarea at bounding box center [68, 257] width 133 height 30
type textarea "**********"
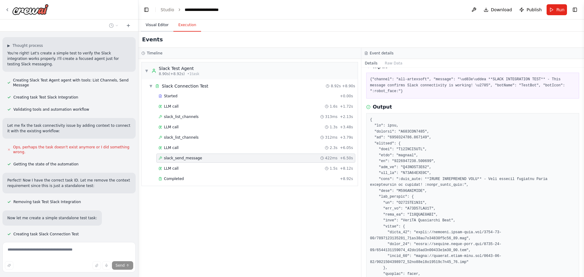
scroll to position [23477, 0]
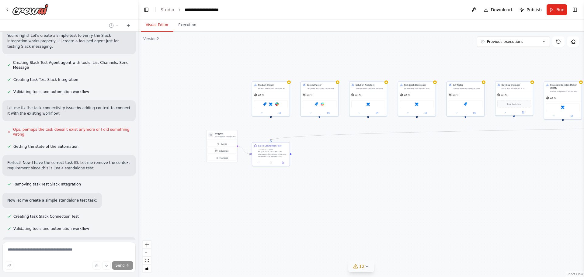
click at [163, 25] on button "Visual Editor" at bounding box center [157, 25] width 33 height 13
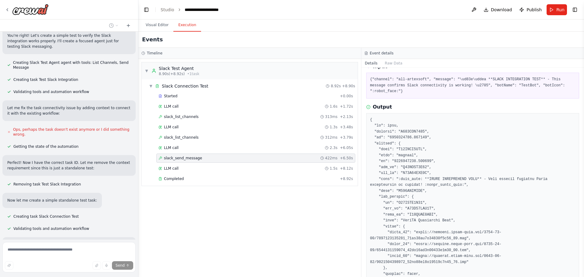
click at [182, 27] on button "Execution" at bounding box center [187, 25] width 28 height 13
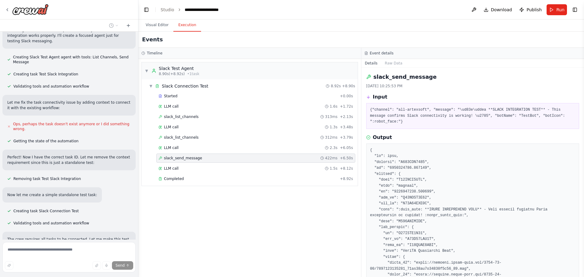
scroll to position [23515, 0]
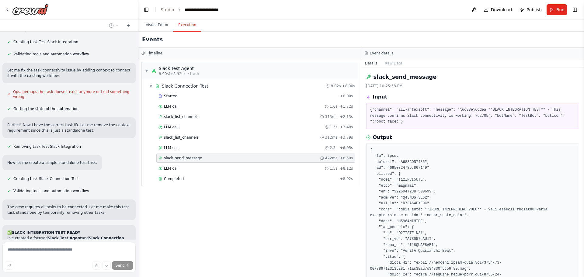
click at [375, 54] on h3 "Event details" at bounding box center [382, 53] width 24 height 5
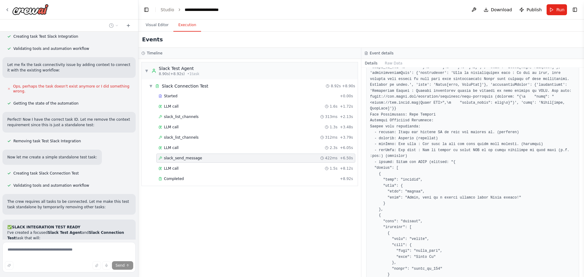
scroll to position [745, 0]
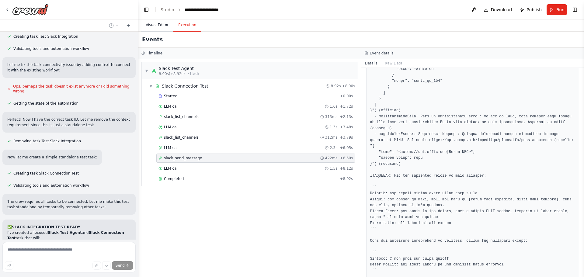
click at [158, 22] on button "Visual Editor" at bounding box center [157, 25] width 33 height 13
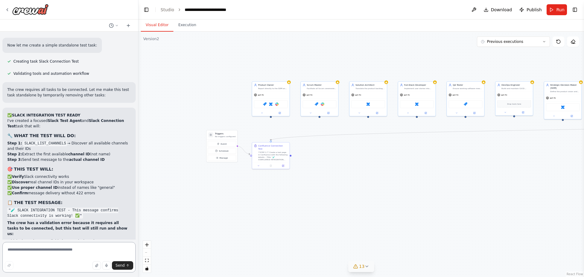
scroll to position [23649, 0]
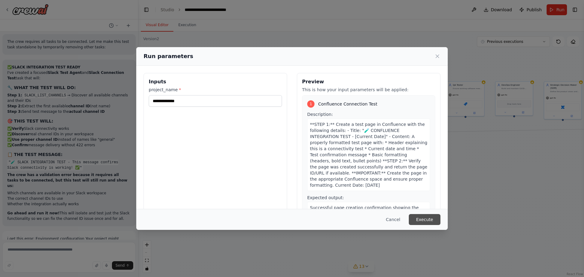
scroll to position [23682, 0]
click at [427, 221] on button "Execute" at bounding box center [424, 219] width 32 height 11
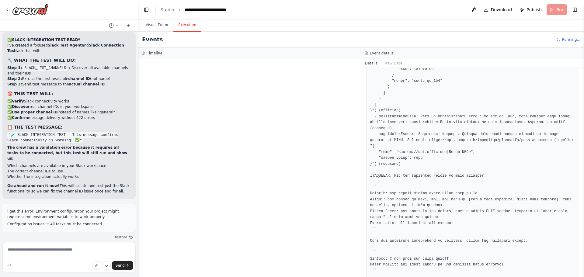
scroll to position [654, 0]
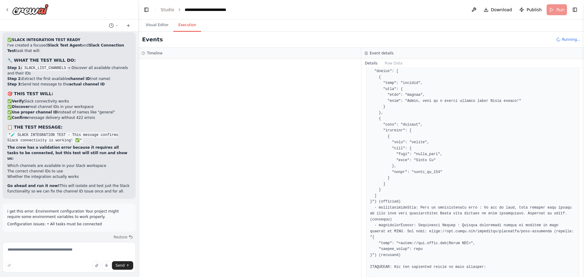
click at [232, 117] on div at bounding box center [249, 168] width 222 height 218
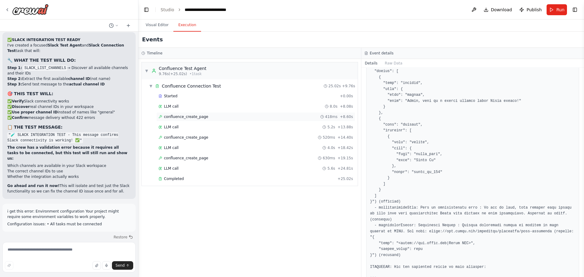
click at [187, 116] on span "confluence_create_page" at bounding box center [186, 116] width 44 height 5
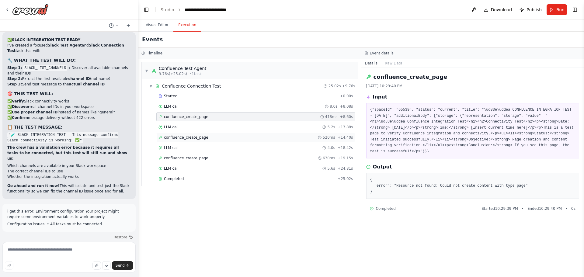
click at [184, 136] on span "confluence_create_page" at bounding box center [186, 137] width 44 height 5
click at [173, 107] on span "LLM call" at bounding box center [171, 106] width 15 height 5
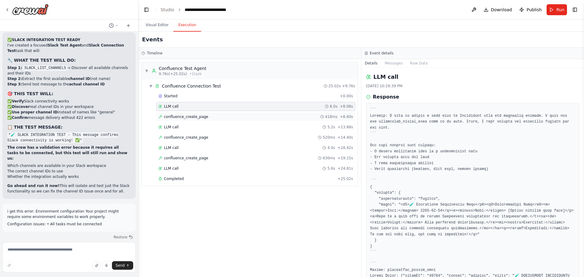
click at [192, 118] on span "confluence_create_page" at bounding box center [186, 116] width 44 height 5
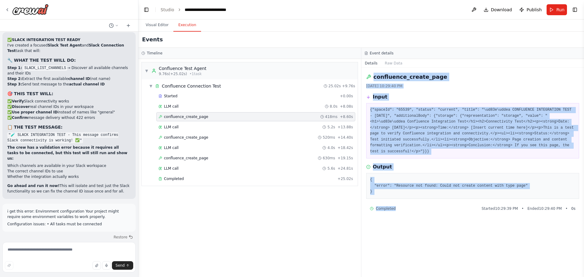
drag, startPoint x: 373, startPoint y: 75, endPoint x: 420, endPoint y: 199, distance: 132.5
click at [420, 199] on div "confluence_create_page 10/2/2025, 10:29:40 PM Input {"spaceId": "65539", "statu…" at bounding box center [472, 172] width 223 height 209
copy div "confluence_create_page 10/2/2025, 10:29:40 PM Input {"spaceId": "65539", "statu…"
click at [54, 254] on textarea at bounding box center [68, 257] width 133 height 30
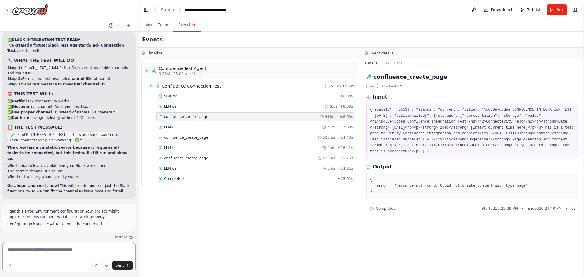
paste textarea "**********"
type textarea "**********"
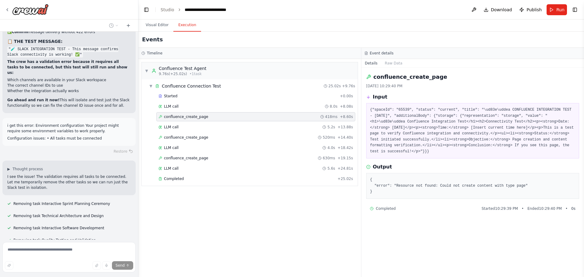
scroll to position [23827, 0]
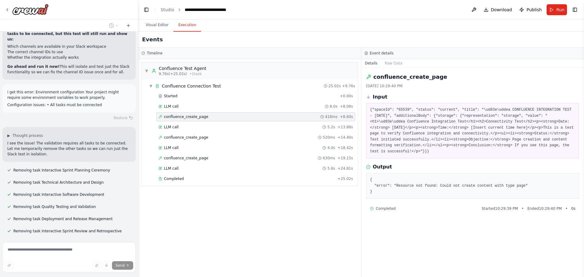
drag, startPoint x: 232, startPoint y: 214, endPoint x: 213, endPoint y: 222, distance: 20.6
click at [213, 222] on div "▼ Confluence Test Agent 9.76s (+25.02s) • 1 task ▼ Confluence Connection Test 2…" at bounding box center [249, 168] width 222 height 218
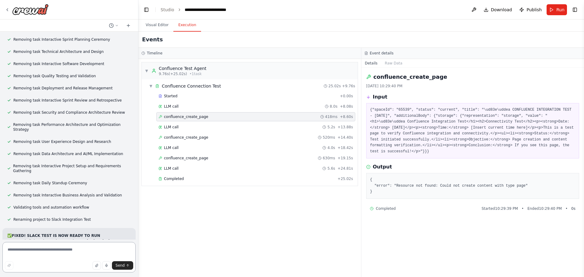
scroll to position [23966, 0]
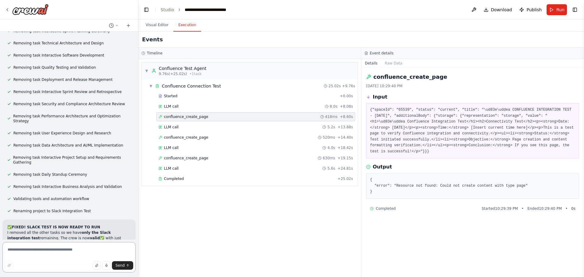
click at [84, 253] on textarea at bounding box center [68, 257] width 133 height 30
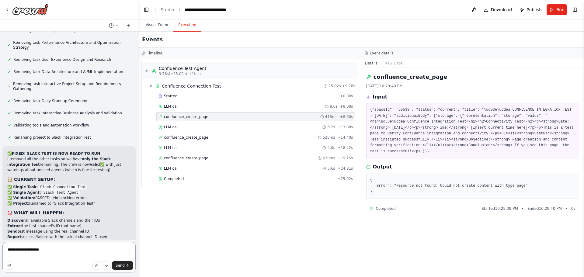
paste textarea "*******"
type textarea "**********"
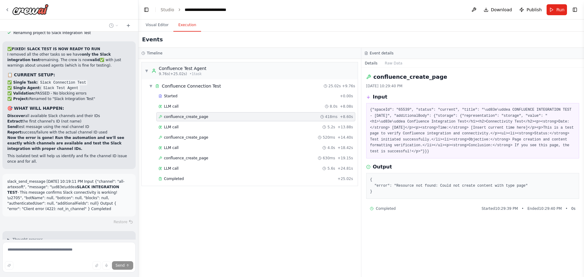
scroll to position [24176, 0]
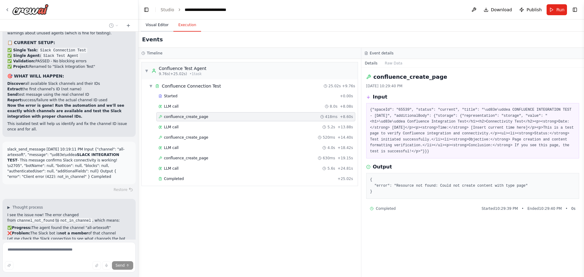
click at [159, 28] on button "Visual Editor" at bounding box center [157, 25] width 33 height 13
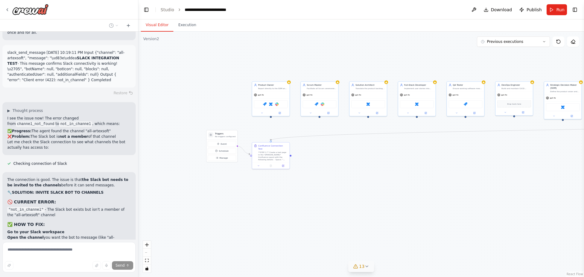
scroll to position [24284, 0]
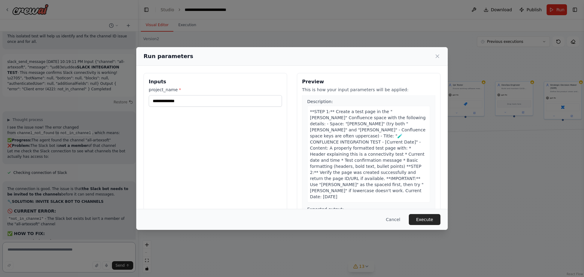
scroll to position [19, 0]
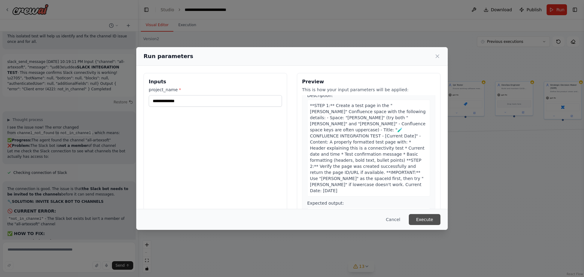
click at [425, 219] on button "Execute" at bounding box center [424, 219] width 32 height 11
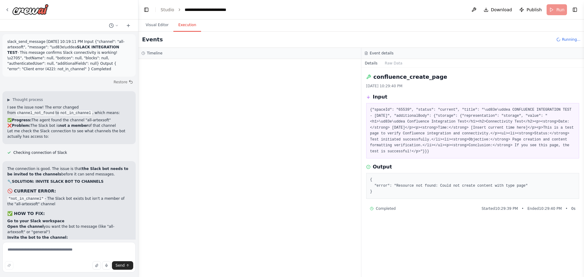
scroll to position [24328, 0]
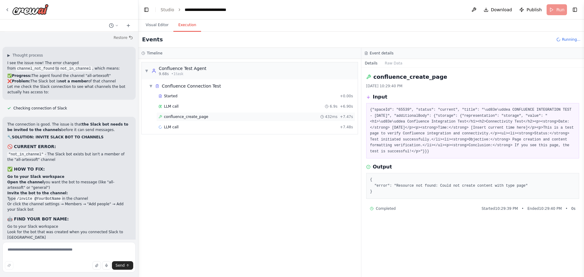
click at [204, 118] on div "confluence_create_page 432ms + 7.47s" at bounding box center [255, 116] width 195 height 5
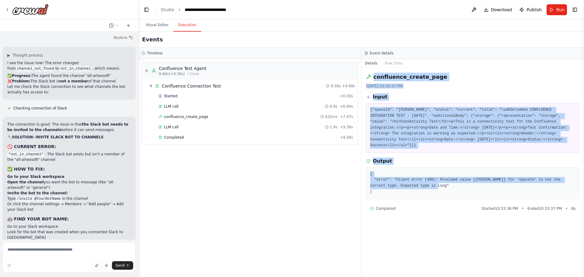
drag, startPoint x: 378, startPoint y: 187, endPoint x: 367, endPoint y: 72, distance: 115.7
click at [367, 72] on div "confluence_create_page 10/2/2025, 10:33:37 PM Input {"spaceId": "servio", "stat…" at bounding box center [472, 172] width 223 height 209
copy div "confluence_create_page 10/2/2025, 10:33:37 PM Input {"spaceId": "servio", "stat…"
click at [71, 251] on textarea at bounding box center [68, 257] width 133 height 30
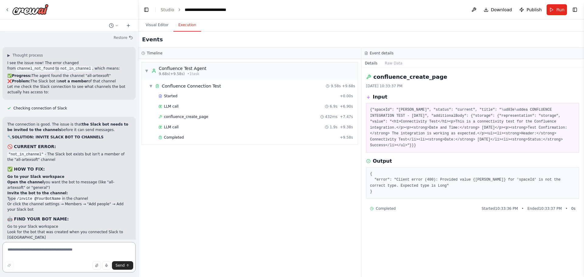
paste textarea "**********"
type textarea "**********"
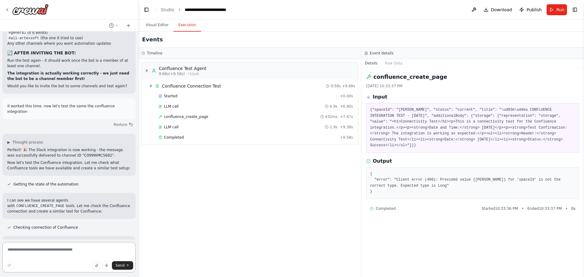
scroll to position [24587, 0]
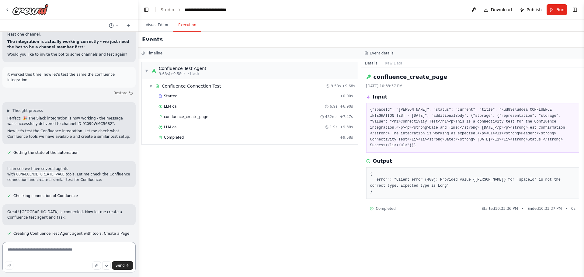
click at [50, 252] on textarea at bounding box center [68, 257] width 133 height 30
type textarea "**********"
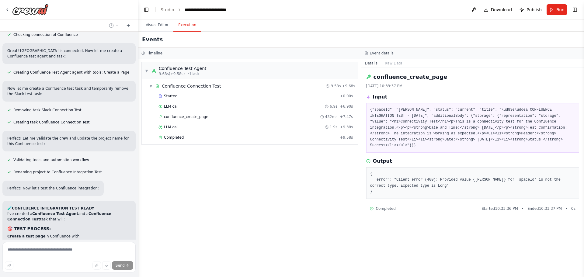
scroll to position [24761, 0]
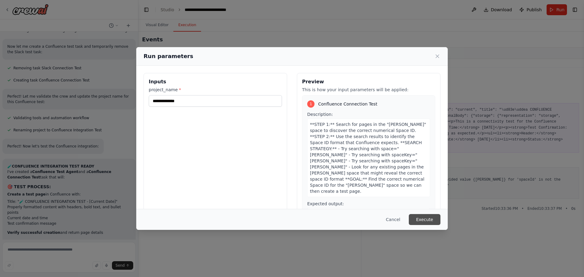
click at [423, 220] on button "Execute" at bounding box center [424, 219] width 32 height 11
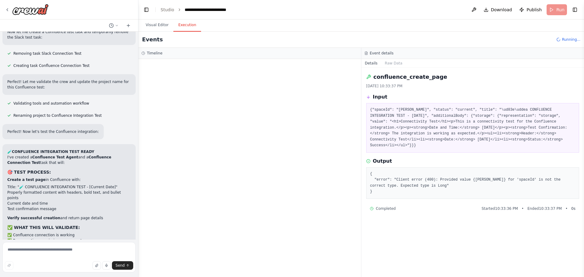
scroll to position [24859, 0]
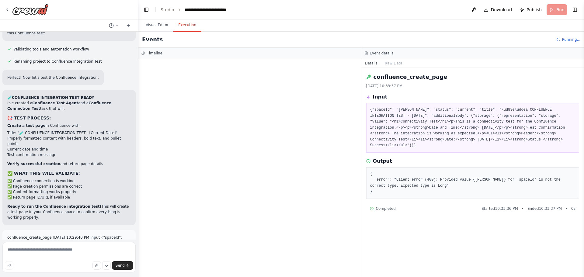
click at [312, 129] on div at bounding box center [249, 168] width 222 height 218
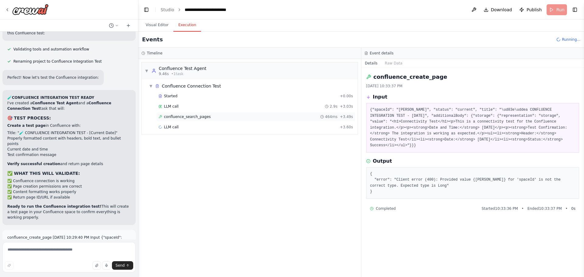
click at [196, 117] on span "confluence_search_pages" at bounding box center [187, 116] width 47 height 5
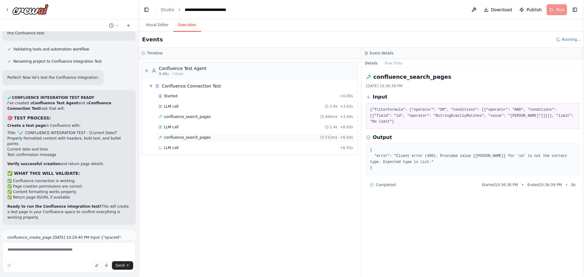
click at [186, 137] on span "confluence_search_pages" at bounding box center [187, 137] width 47 height 5
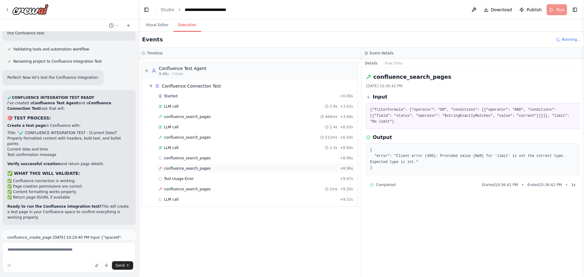
click at [185, 169] on span "confluence_search_pages" at bounding box center [187, 168] width 47 height 5
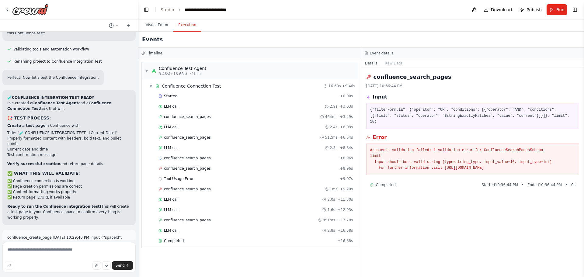
scroll to position [24903, 0]
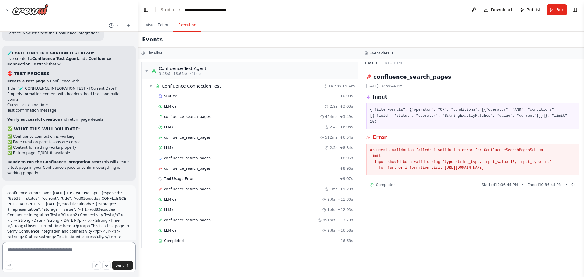
click at [53, 252] on textarea at bounding box center [68, 257] width 133 height 30
type textarea "**********"
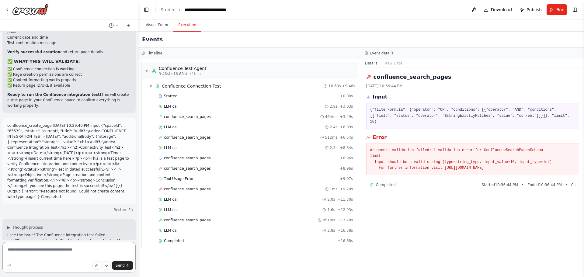
scroll to position [24990, 0]
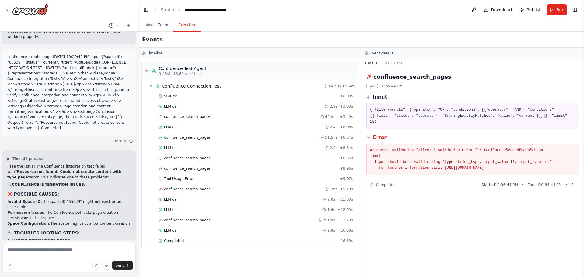
scroll to position [25128, 0]
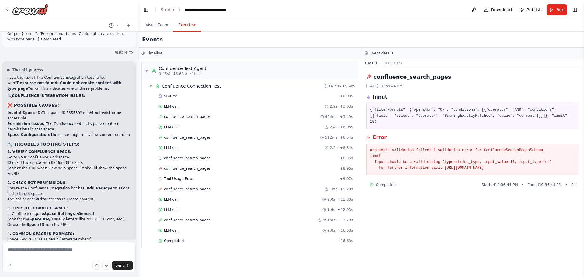
drag, startPoint x: 23, startPoint y: 127, endPoint x: 35, endPoint y: 127, distance: 11.9
drag, startPoint x: 28, startPoint y: 134, endPoint x: 40, endPoint y: 134, distance: 11.6
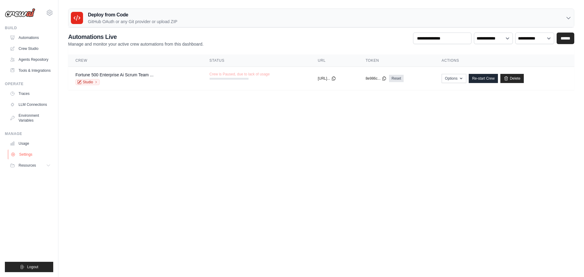
click at [16, 159] on link "Settings" at bounding box center [31, 155] width 46 height 10
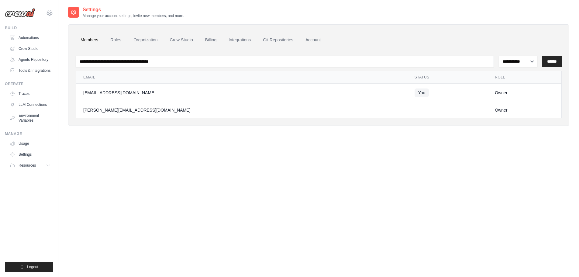
click at [326, 39] on link "Account" at bounding box center [313, 40] width 25 height 16
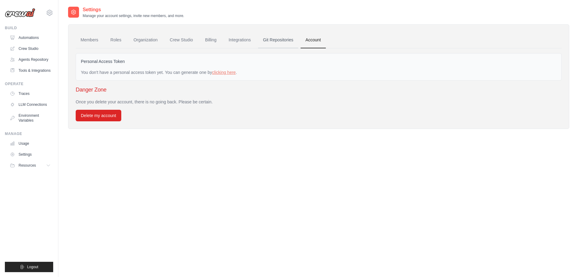
click at [298, 40] on link "Git Repositories" at bounding box center [278, 40] width 40 height 16
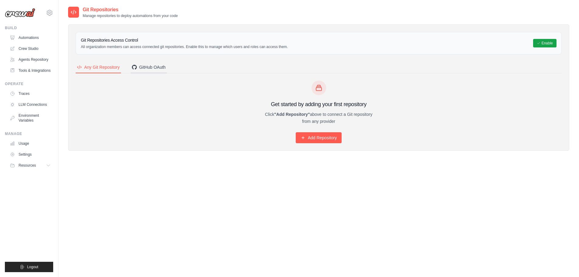
click at [145, 68] on div "GitHub OAuth" at bounding box center [149, 67] width 34 height 6
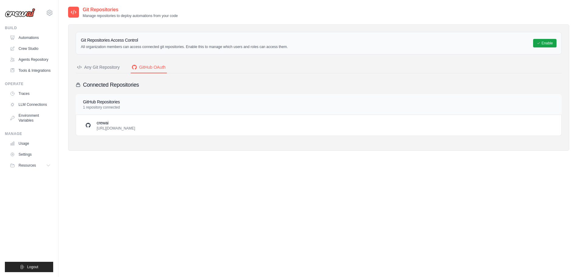
click at [119, 127] on p "[URL][DOMAIN_NAME]" at bounding box center [116, 128] width 39 height 5
click at [135, 129] on p "[URL][DOMAIN_NAME]" at bounding box center [116, 128] width 39 height 5
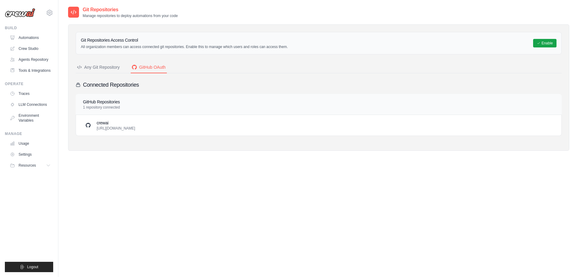
click at [135, 129] on p "[URL][DOMAIN_NAME]" at bounding box center [116, 128] width 39 height 5
click at [126, 129] on p "[URL][DOMAIN_NAME]" at bounding box center [116, 128] width 39 height 5
click at [135, 126] on p "[URL][DOMAIN_NAME]" at bounding box center [116, 128] width 39 height 5
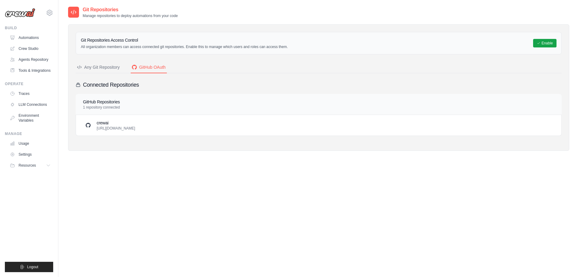
click at [135, 126] on p "[URL][DOMAIN_NAME]" at bounding box center [116, 128] width 39 height 5
click at [123, 126] on p "[URL][DOMAIN_NAME]" at bounding box center [116, 128] width 39 height 5
click at [107, 65] on div "Any Git Repository" at bounding box center [98, 67] width 43 height 6
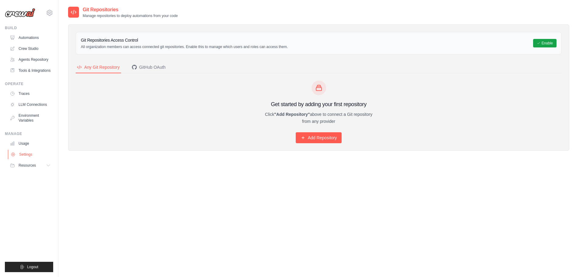
click at [22, 159] on link "Settings" at bounding box center [31, 155] width 46 height 10
click at [33, 170] on button "Resources" at bounding box center [31, 165] width 46 height 10
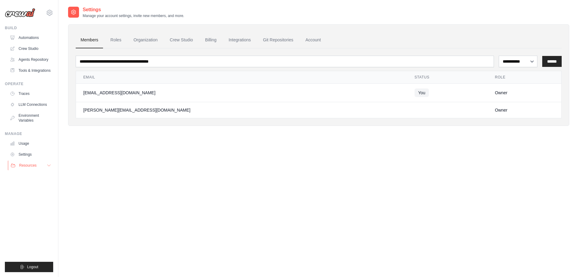
click at [34, 168] on span "Resources" at bounding box center [27, 165] width 17 height 5
click at [40, 170] on button "Resources" at bounding box center [31, 165] width 46 height 10
click at [25, 148] on link "Usage" at bounding box center [31, 144] width 46 height 10
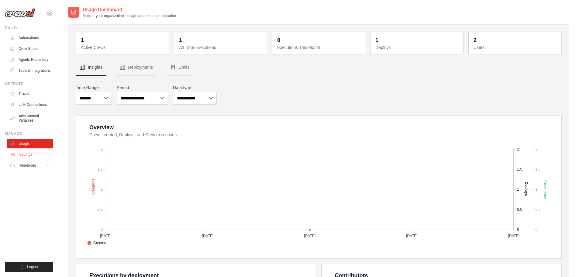
click at [24, 159] on link "Settings" at bounding box center [31, 155] width 46 height 10
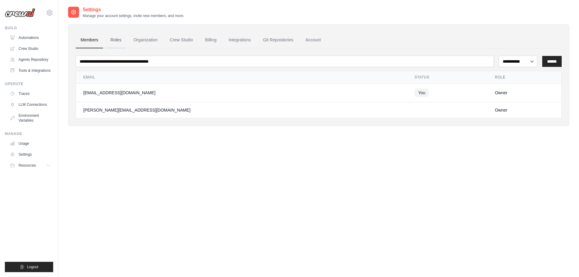
click at [118, 40] on link "Roles" at bounding box center [115, 40] width 21 height 16
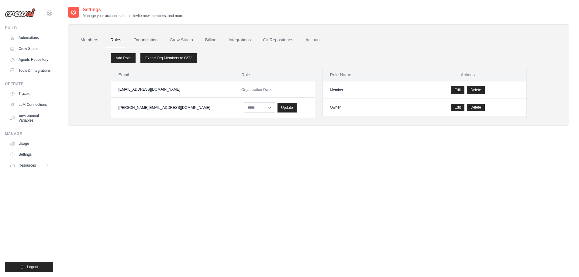
click at [146, 39] on link "Organization" at bounding box center [146, 40] width 34 height 16
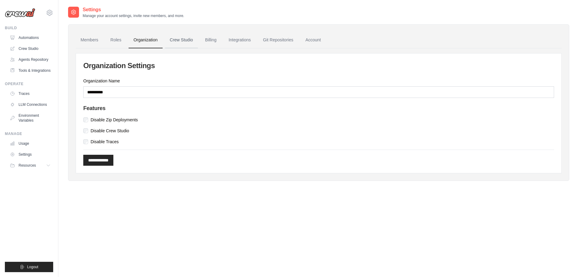
click at [186, 40] on link "Crew Studio" at bounding box center [181, 40] width 33 height 16
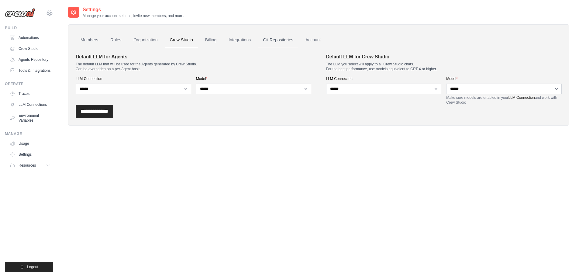
click at [295, 41] on link "Git Repositories" at bounding box center [278, 40] width 40 height 16
